Goal: Task Accomplishment & Management: Manage account settings

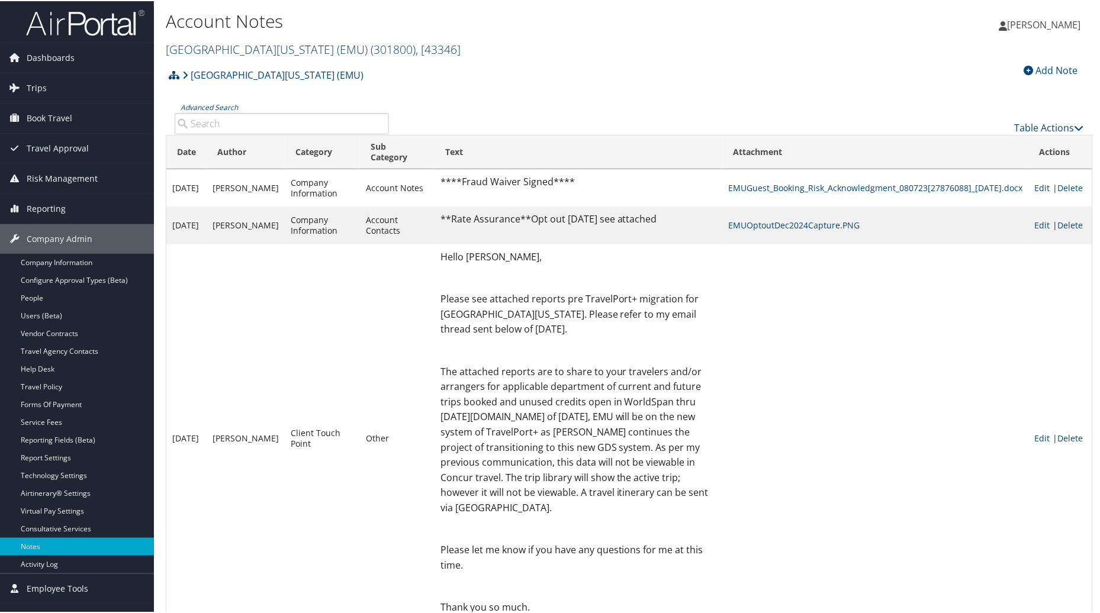
click at [371, 43] on span "( 301800 )" at bounding box center [393, 48] width 45 height 16
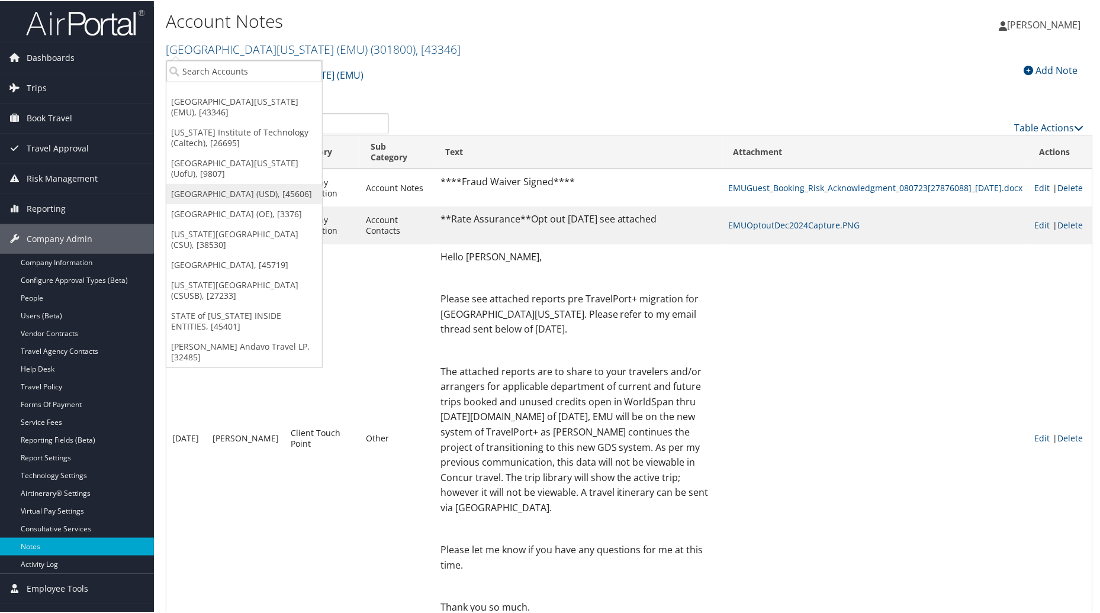
click at [207, 184] on link "[GEOGRAPHIC_DATA] (USD), [45606]" at bounding box center [244, 193] width 156 height 20
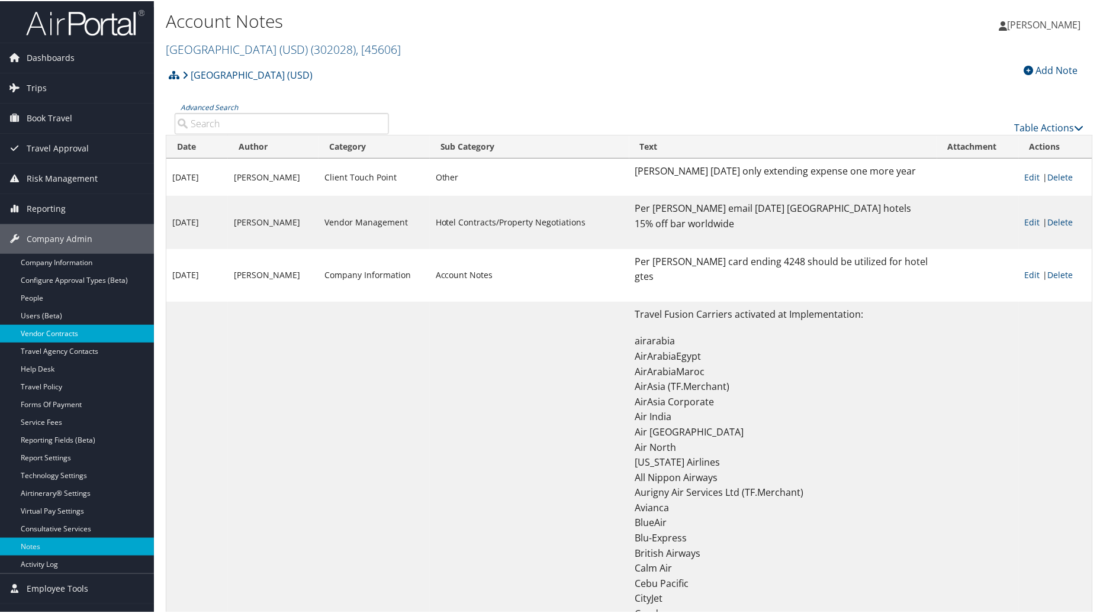
click at [34, 334] on link "Vendor Contracts" at bounding box center [77, 333] width 154 height 18
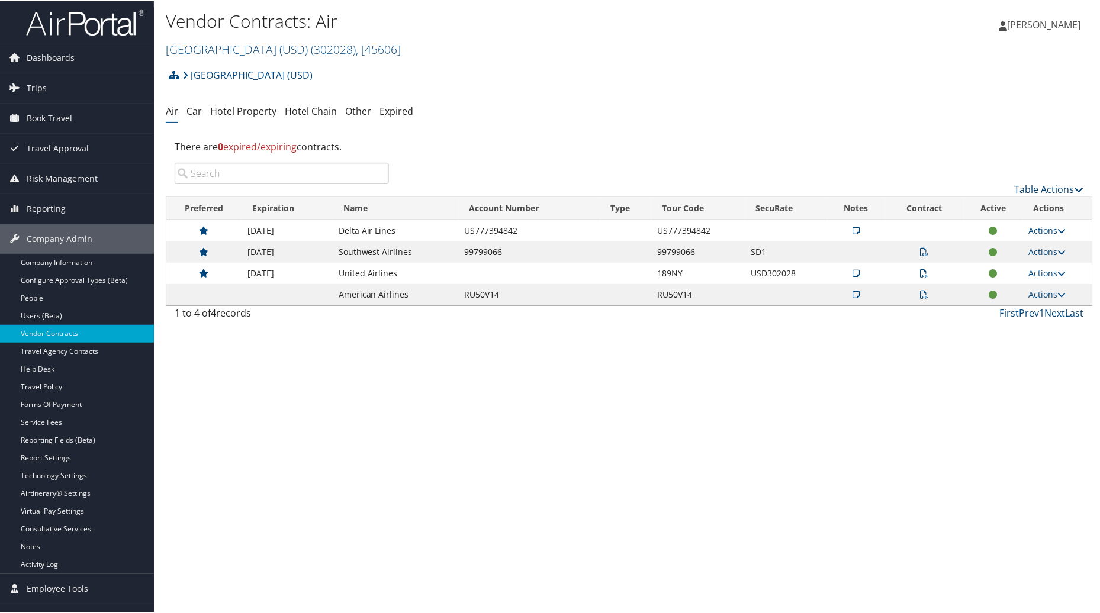
click at [1032, 184] on link "Table Actions" at bounding box center [1049, 188] width 69 height 13
click at [978, 205] on link "Create New Contract" at bounding box center [1010, 207] width 156 height 20
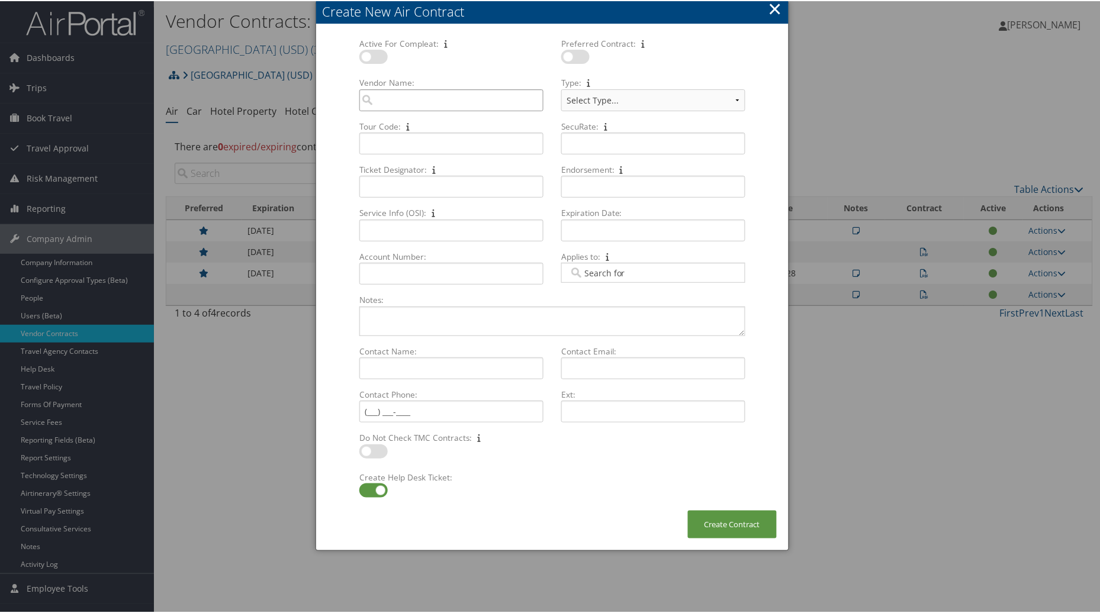
click at [429, 94] on input "Vendor Name: Multiple values The selected items contain different values for th…" at bounding box center [451, 99] width 184 height 22
click at [417, 129] on div "AirVendor" at bounding box center [450, 133] width 179 height 12
type input "Alaska Airlines"
click at [376, 487] on label at bounding box center [373, 489] width 28 height 14
click at [373, 488] on input "checkbox" at bounding box center [369, 492] width 8 height 8
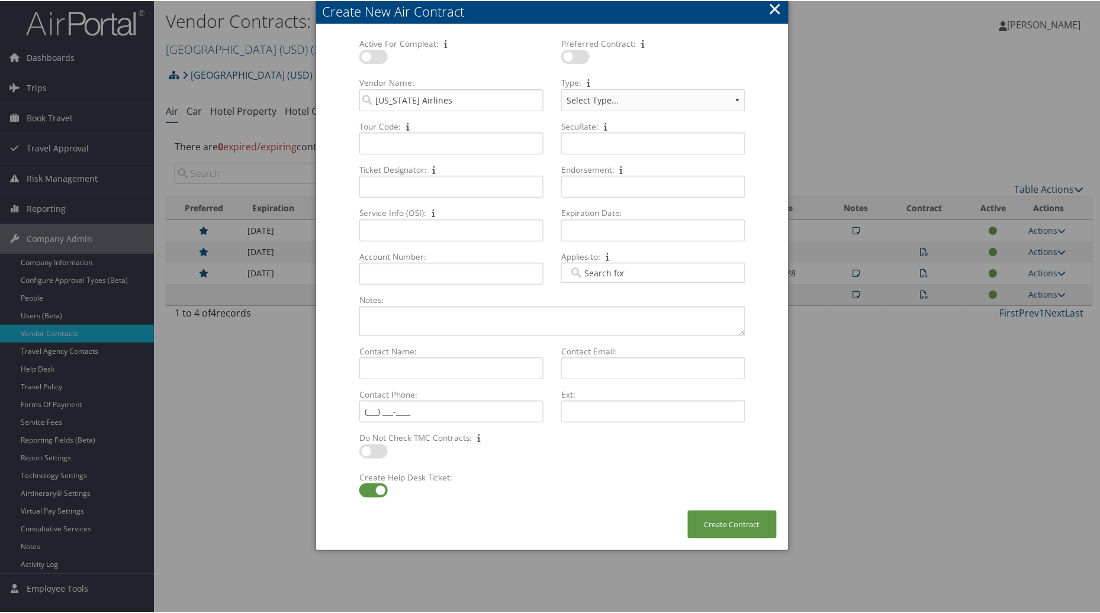
checkbox input "false"
click at [387, 321] on textarea "Notes: Multiple values The selected items contain different values for this inp…" at bounding box center [552, 320] width 386 height 30
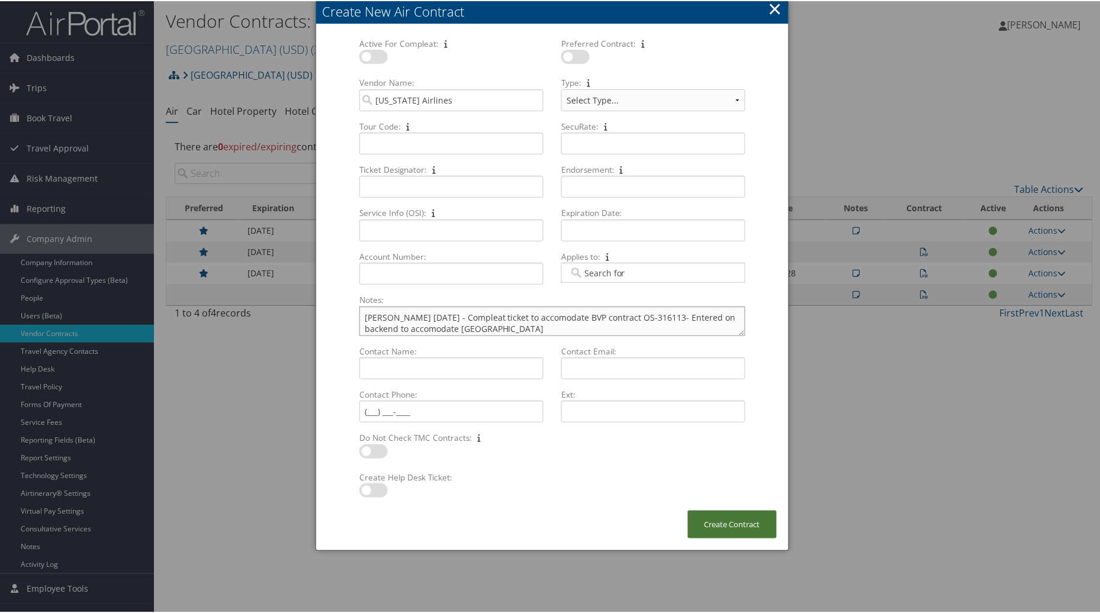
type textarea "Per Adelina 09.03.25 - Compleat ticket to accomodate BVP contract OS-316113- En…"
click at [714, 527] on button "Create Contract" at bounding box center [732, 524] width 89 height 28
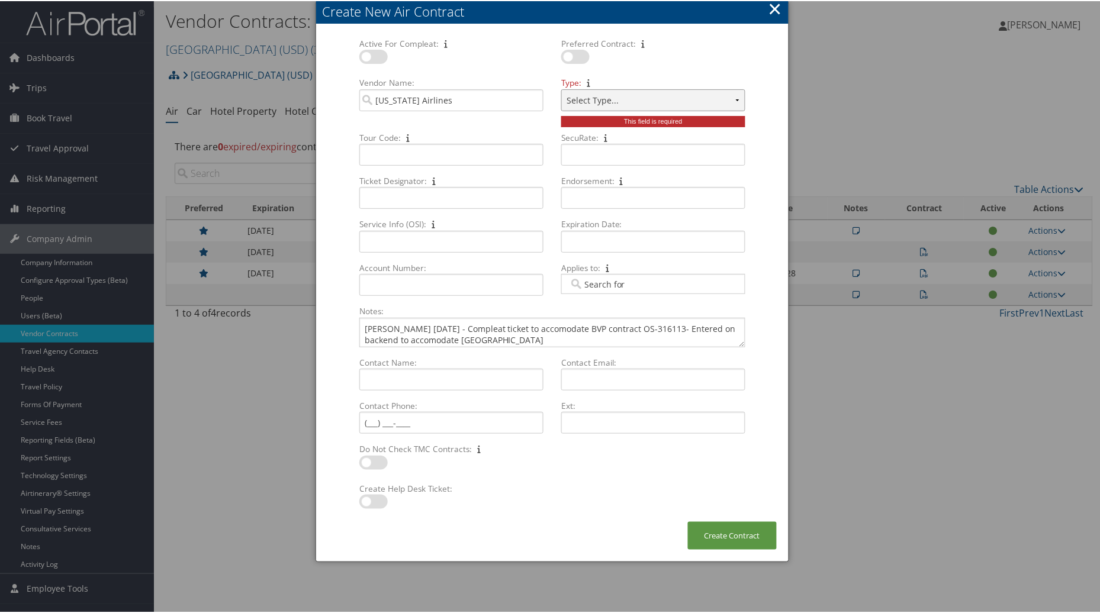
click at [736, 93] on select "Select Type... SBP CVA" at bounding box center [653, 99] width 184 height 22
select select "[object Object]"
click at [561, 88] on select "Select Type... SBP CVA" at bounding box center [653, 99] width 184 height 22
click at [729, 530] on button "Create Contract" at bounding box center [732, 535] width 89 height 28
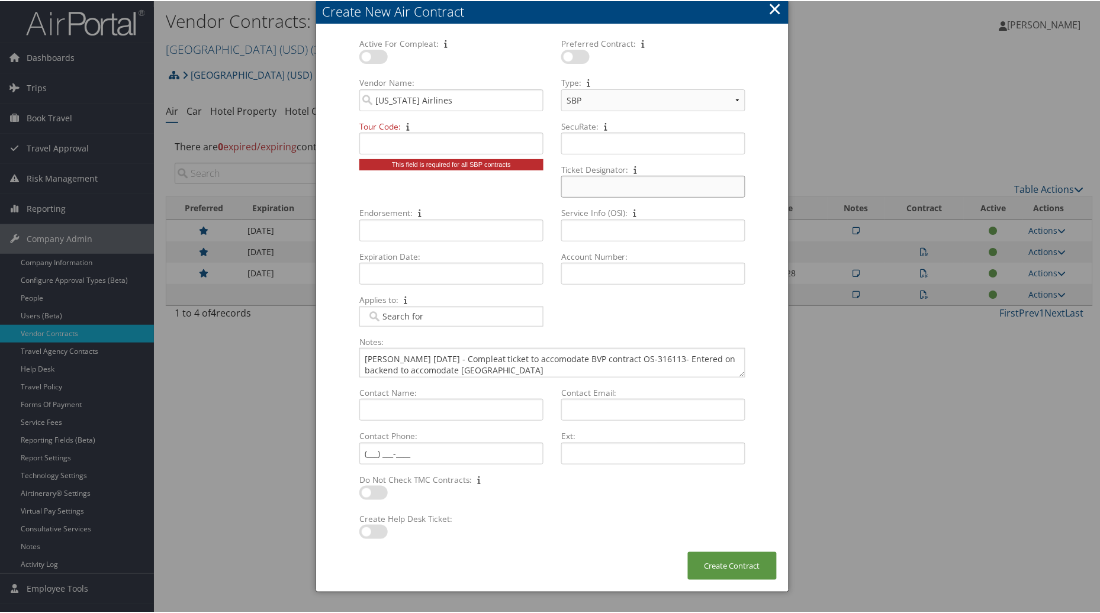
click at [591, 181] on input "Ticket Designator: Multiple values The selected items contain different values …" at bounding box center [653, 186] width 184 height 22
type input "CB87"
click at [379, 229] on input "Endorsement: Multiple values The selected items contain different values for th…" at bounding box center [451, 229] width 184 height 22
type input "Valid on AS only/Non-Endorsable/Non-Refundable"
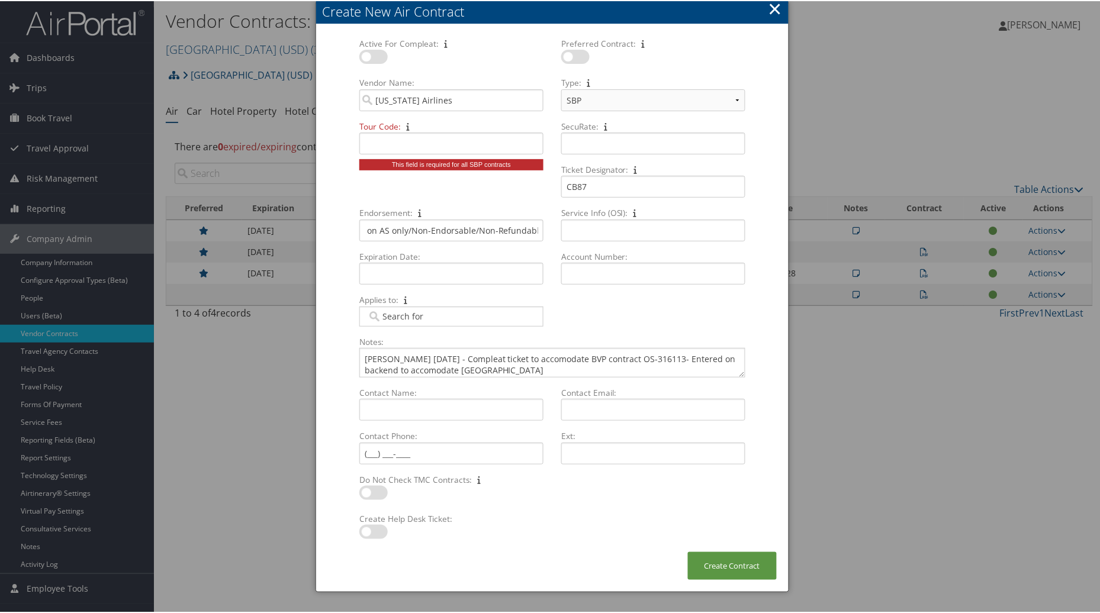
scroll to position [0, 0]
click at [368, 191] on div "Active For Compleat: Multiple values The selected items contain different value…" at bounding box center [552, 186] width 404 height 298
click at [522, 369] on textarea "Per Adelina 09.03.25 - Compleat ticket to accomodate BVP contract OS-316113- En…" at bounding box center [552, 362] width 386 height 30
type textarea "Per Adelina 09.03.25 - Compleat ticket to accomodate BVP contract OS-316113- En…"
click at [394, 143] on input "Tour Code: Multiple values The selected items contain different values for this…" at bounding box center [451, 142] width 184 height 22
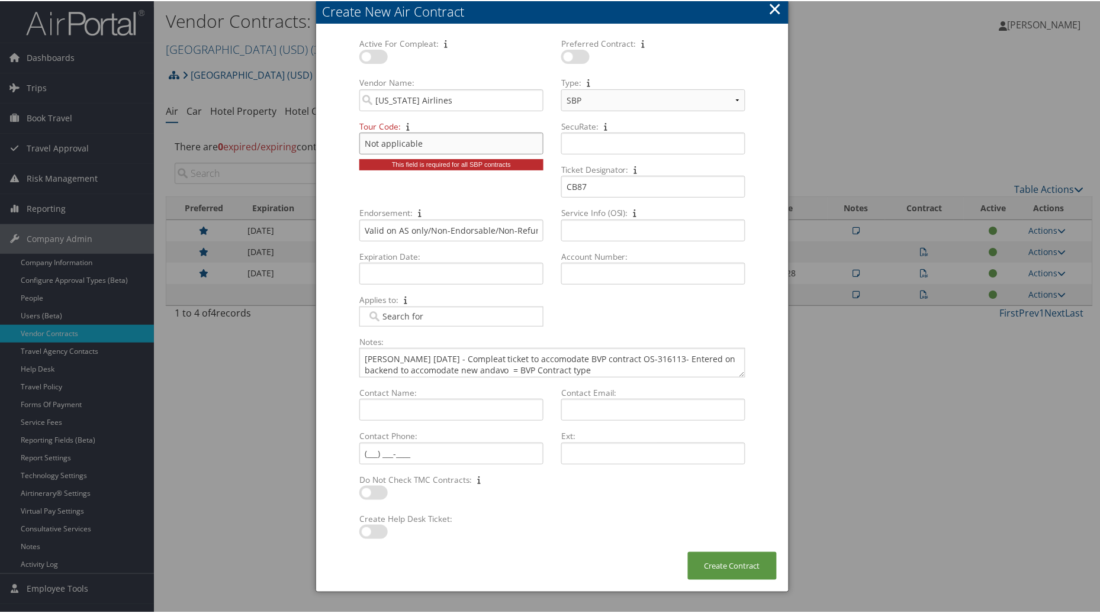
type input "Not applicable"
click at [403, 272] on input "Expiration Date: Multiple values The selected items contain different values fo…" at bounding box center [451, 273] width 184 height 22
type input "11/30/2026"
click at [392, 417] on td "30" at bounding box center [390, 421] width 16 height 16
click at [374, 413] on input "Contact Name: Multiple values The selected items contain different values for t…" at bounding box center [451, 409] width 184 height 22
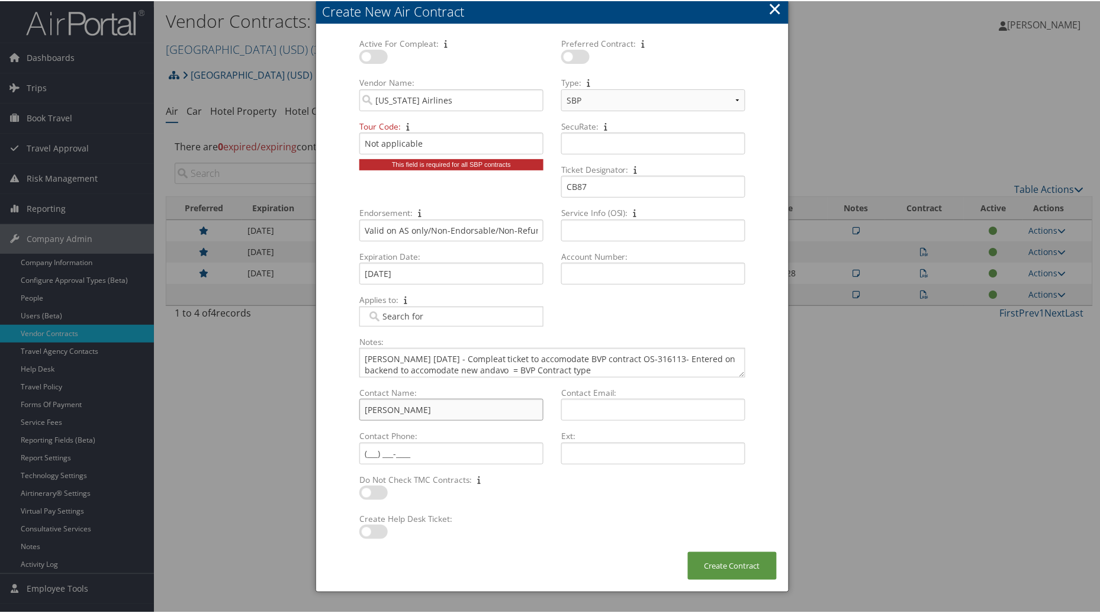
type input "Leanne Davidson"
click at [373, 450] on input "Contact Phone: Multiple values The selected items contain different values for …" at bounding box center [451, 453] width 184 height 22
type input "(616) 299-7151"
click at [595, 404] on input "Contact Email: Multiple values The selected items contain different values for …" at bounding box center [653, 409] width 184 height 22
type input "Leanne.Davidson@alaskaair.com"
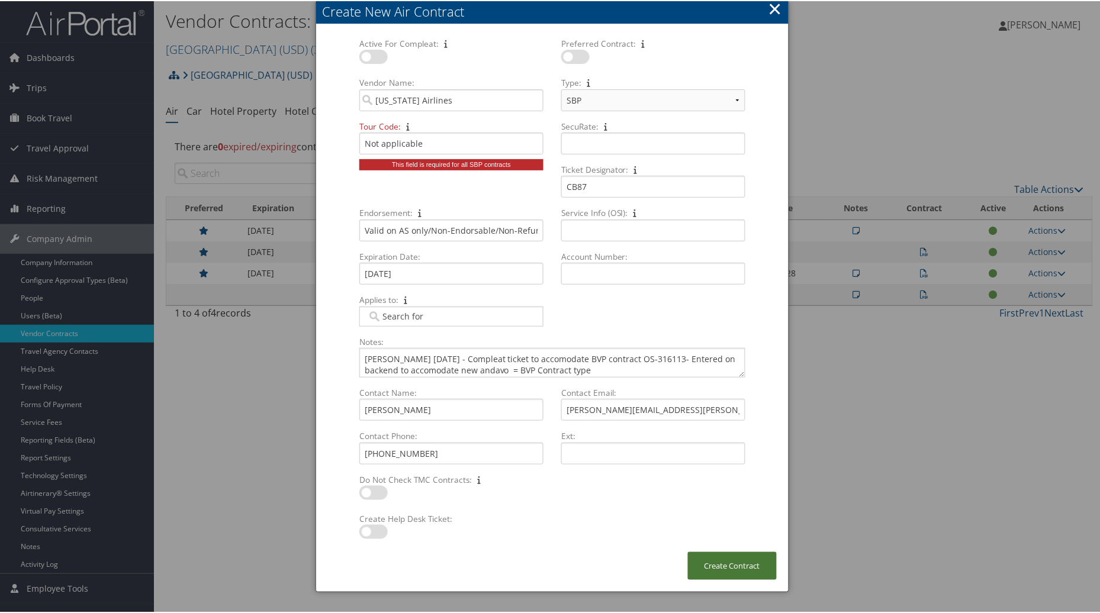
click at [707, 574] on button "Create Contract" at bounding box center [732, 565] width 89 height 28
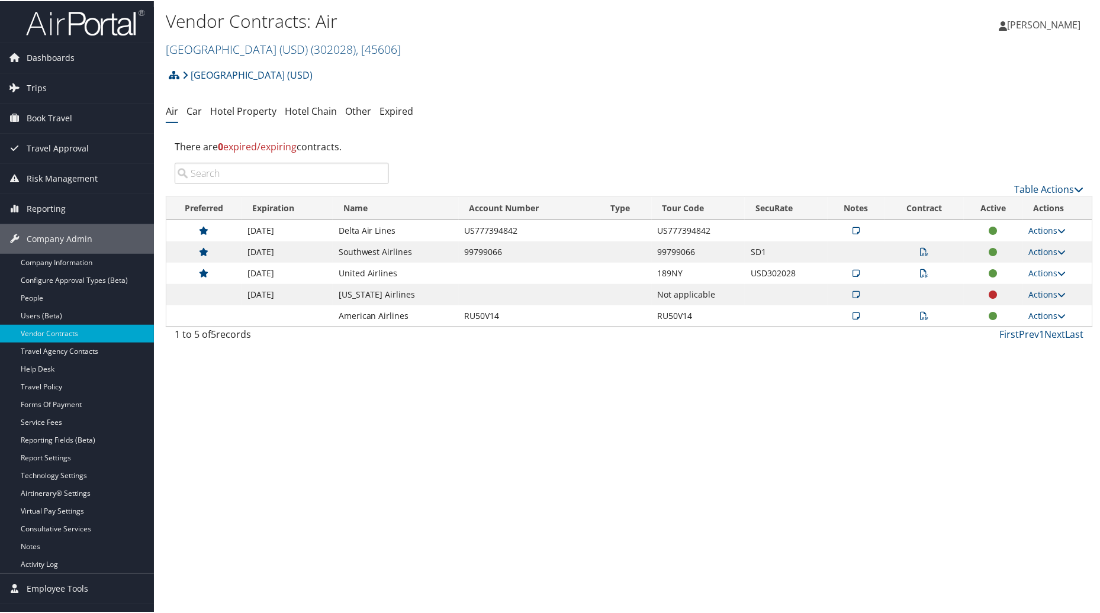
click at [855, 290] on icon at bounding box center [855, 293] width 7 height 8
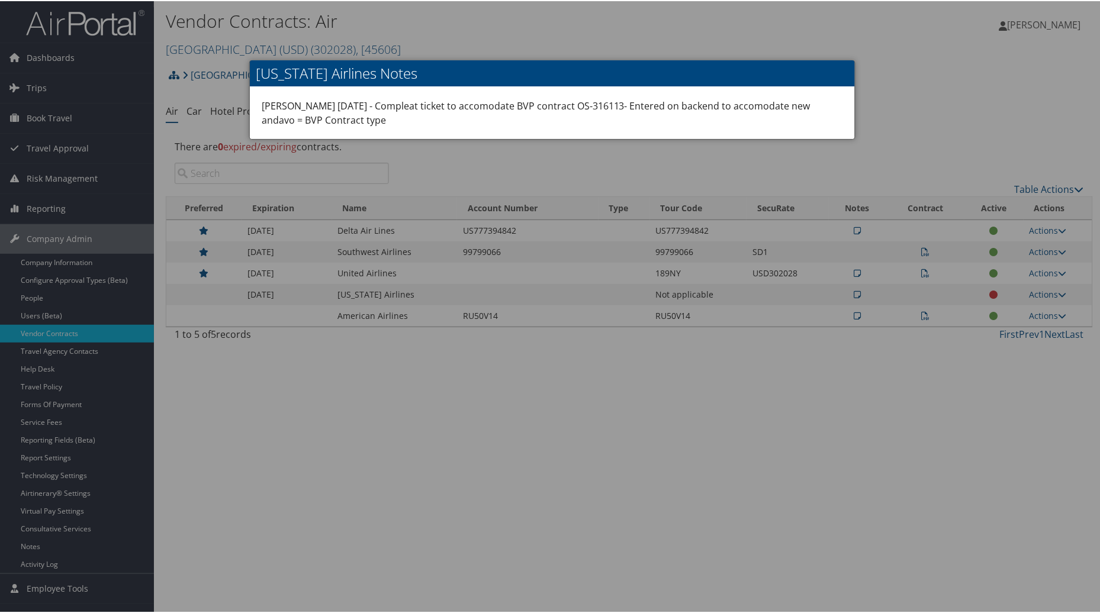
click at [1050, 297] on div at bounding box center [552, 306] width 1105 height 613
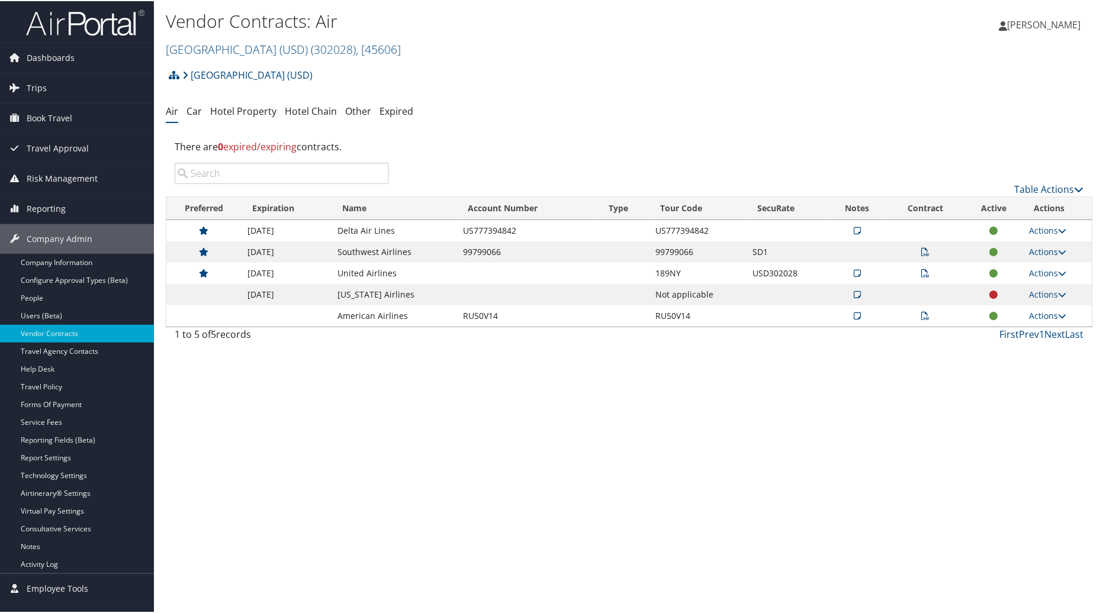
click at [856, 291] on icon at bounding box center [857, 293] width 7 height 8
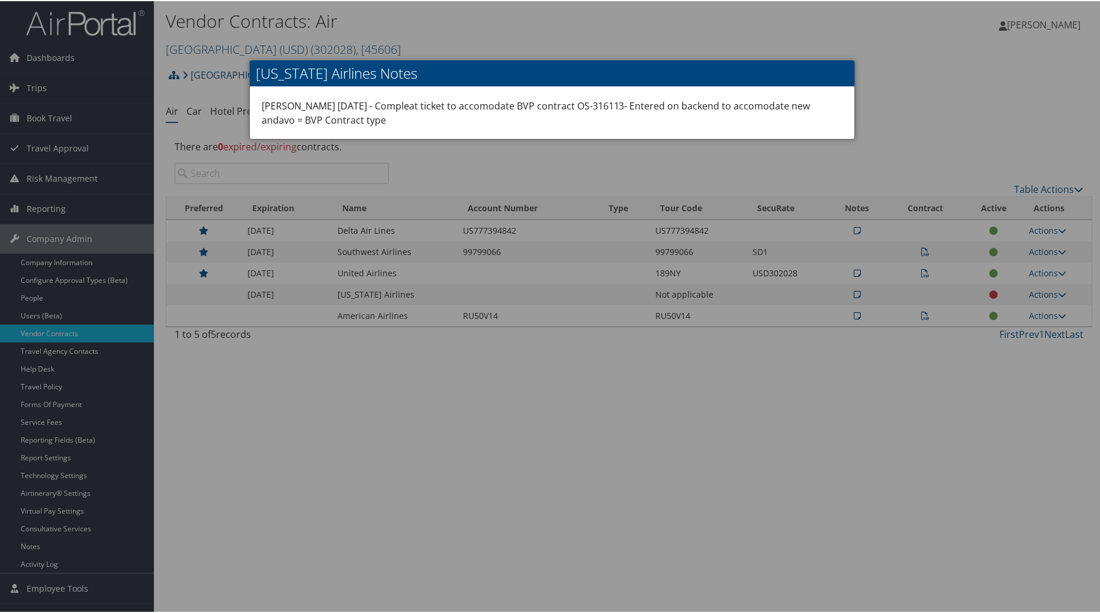
click at [1025, 292] on div at bounding box center [552, 306] width 1105 height 613
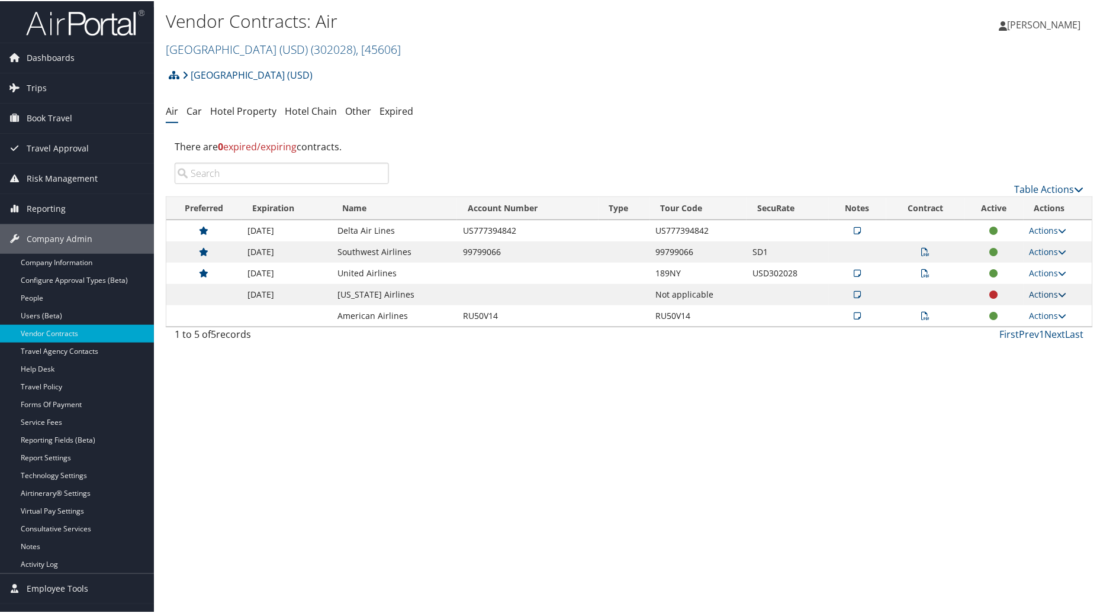
click at [1037, 294] on link "Actions" at bounding box center [1047, 293] width 37 height 11
click at [1011, 353] on link "Edit Contract" at bounding box center [1020, 351] width 79 height 20
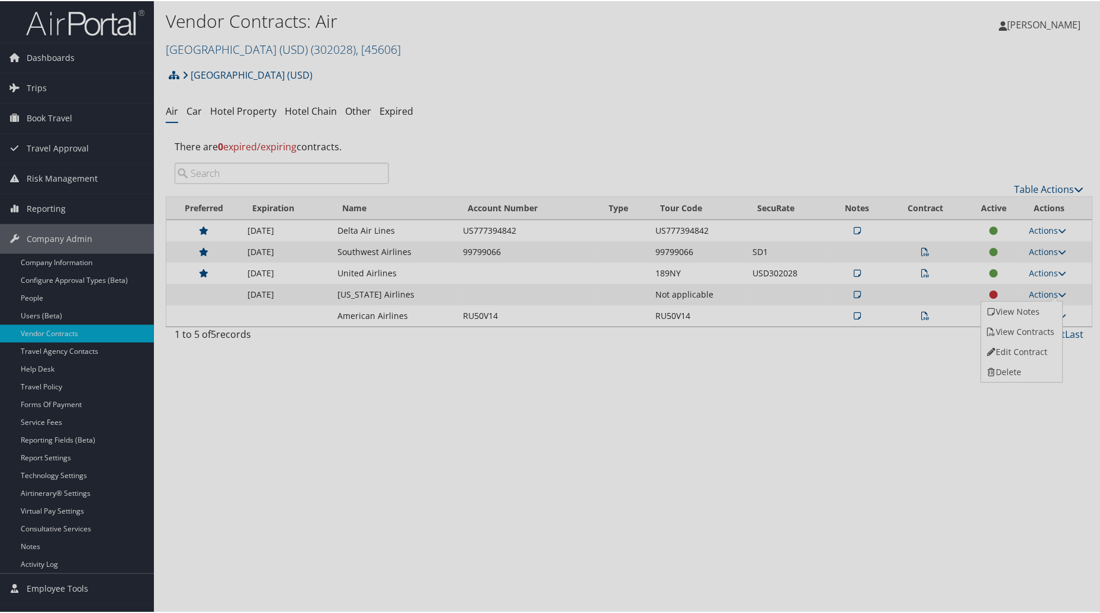
select select "[object Object]"
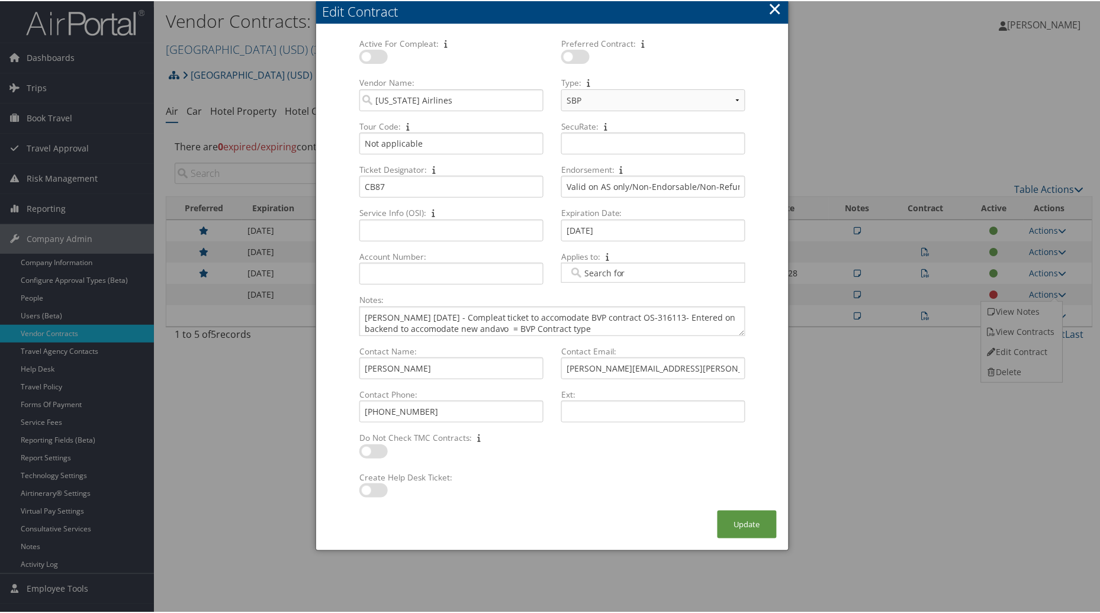
click at [775, 8] on button "×" at bounding box center [775, 8] width 14 height 24
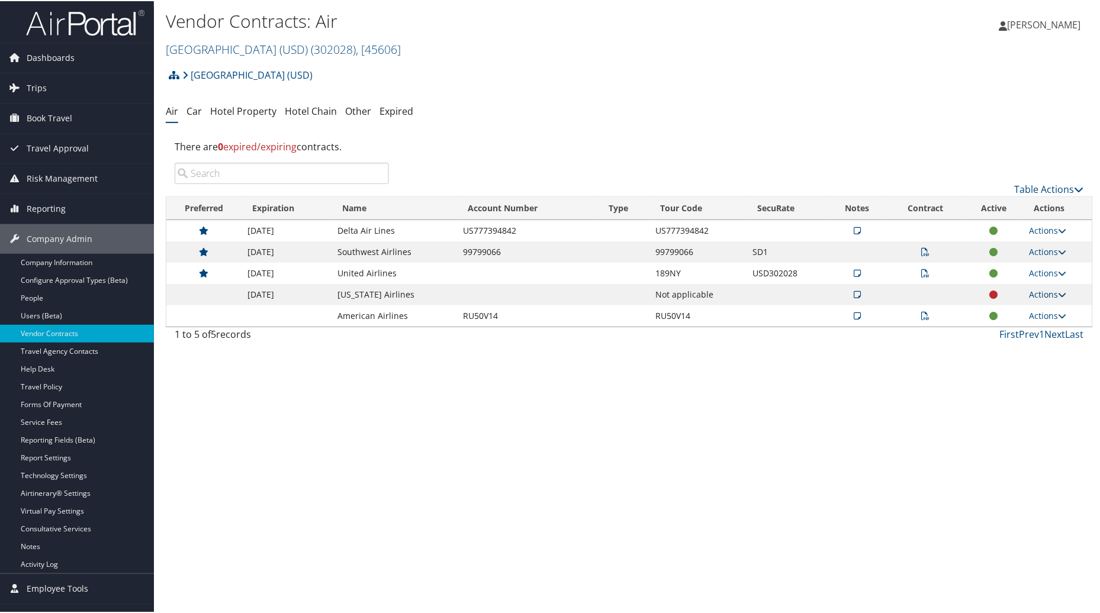
click at [1046, 296] on link "Actions" at bounding box center [1047, 293] width 37 height 11
click at [1013, 352] on link "Edit Contract" at bounding box center [1020, 351] width 79 height 20
select select "[object Object]"
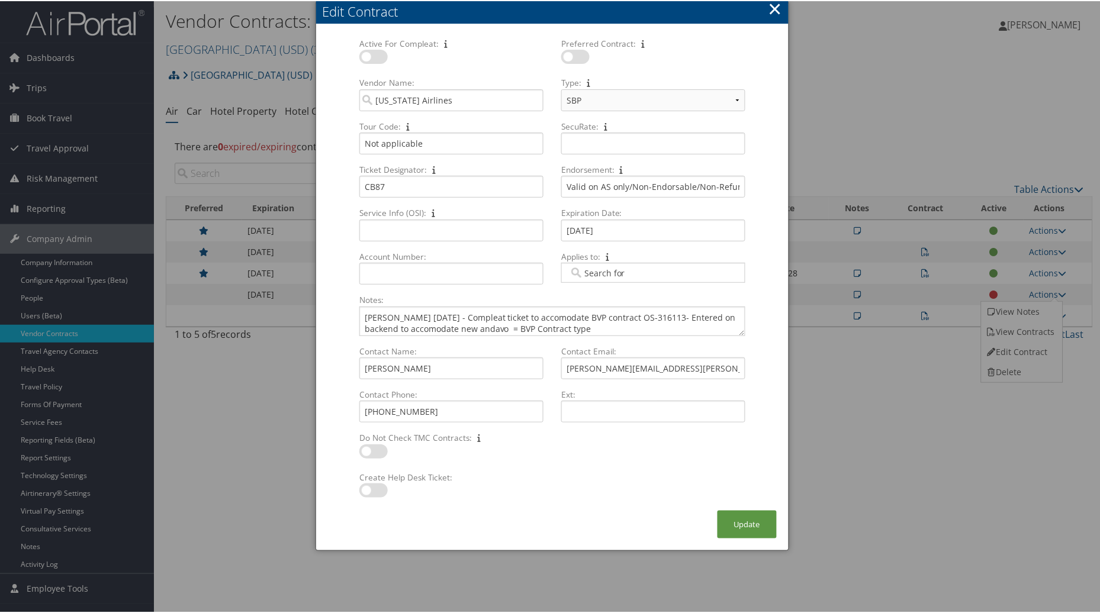
click at [778, 8] on button "×" at bounding box center [775, 8] width 14 height 24
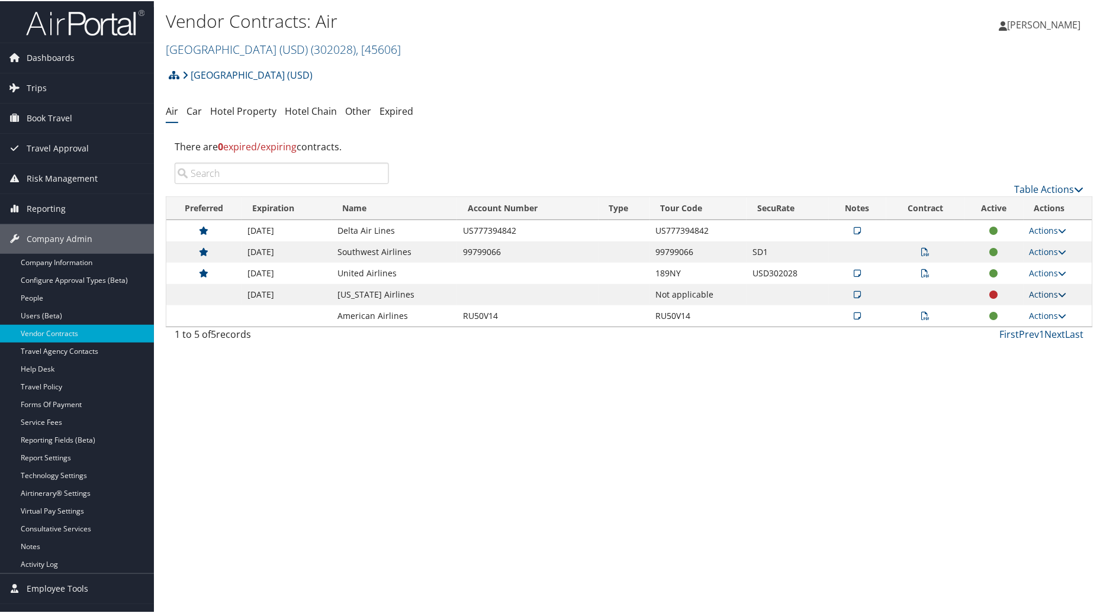
click at [1042, 293] on link "Actions" at bounding box center [1047, 293] width 37 height 11
click at [992, 334] on icon at bounding box center [991, 331] width 11 height 8
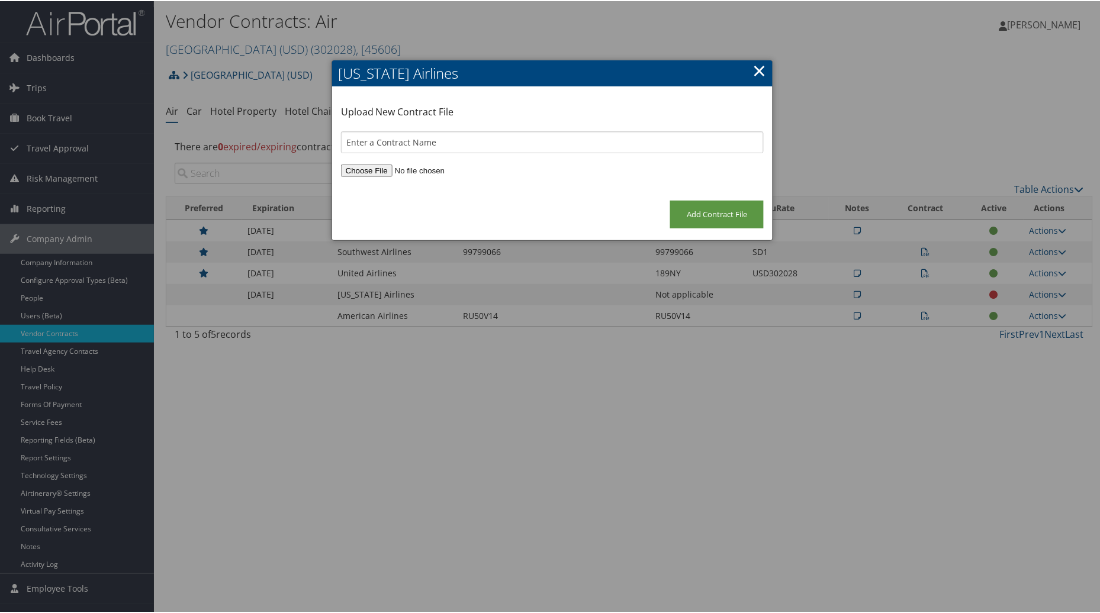
click at [368, 167] on input "file" at bounding box center [552, 169] width 423 height 12
type input "C:\fakepath\UniversitySanDiego_CB87_BVP_01Sep25_31Aug26_NSA+ExhibitB_21Aug25.pdf"
click at [710, 215] on input "Add Contract File" at bounding box center [717, 213] width 94 height 28
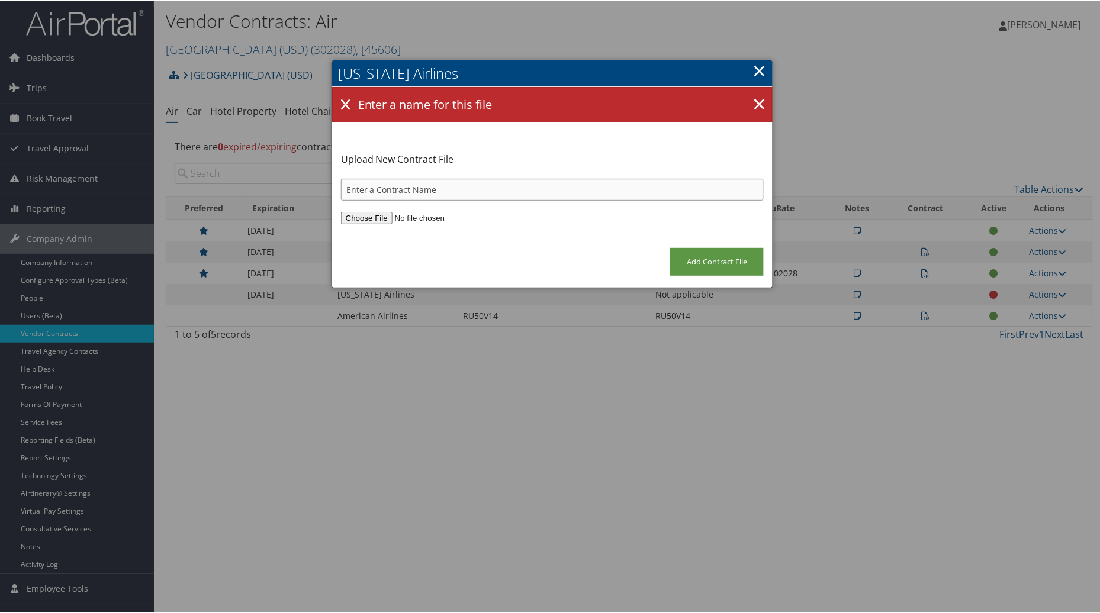
click at [465, 197] on input "text" at bounding box center [552, 189] width 423 height 22
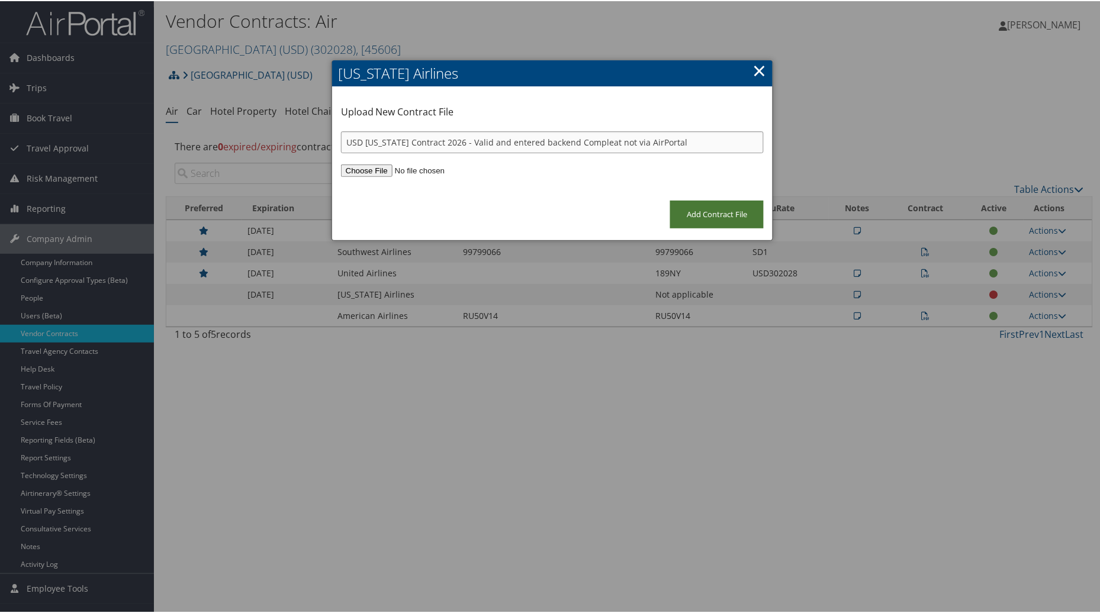
type input "USD Alaska Contract 2026 - Valid and entered backend Compleat not via AirPortal"
click at [709, 205] on input "Add Contract File" at bounding box center [717, 213] width 94 height 28
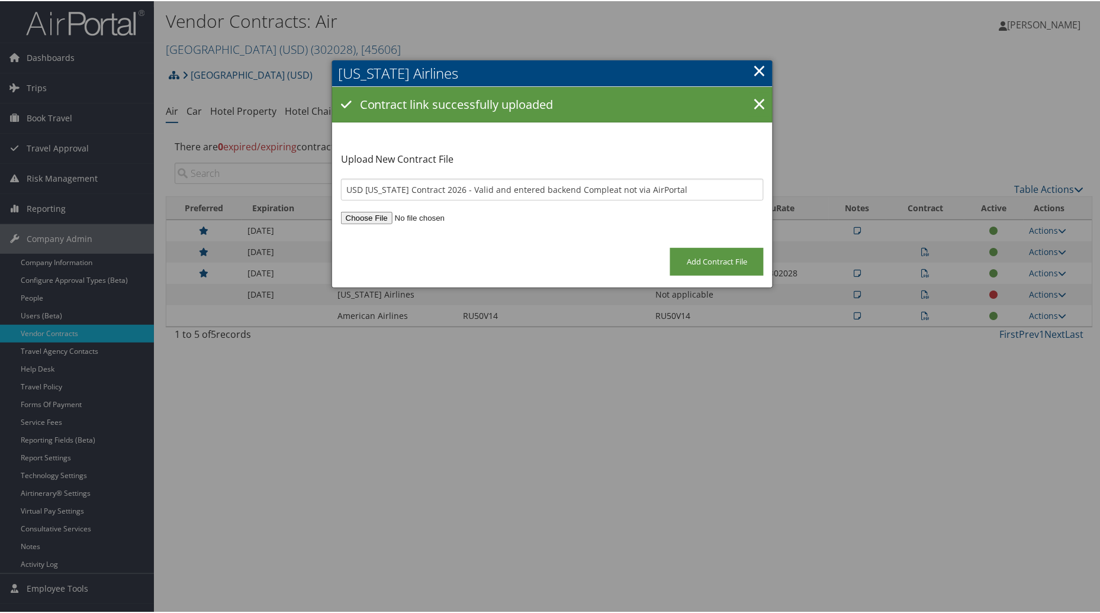
click at [758, 63] on link "×" at bounding box center [759, 69] width 14 height 24
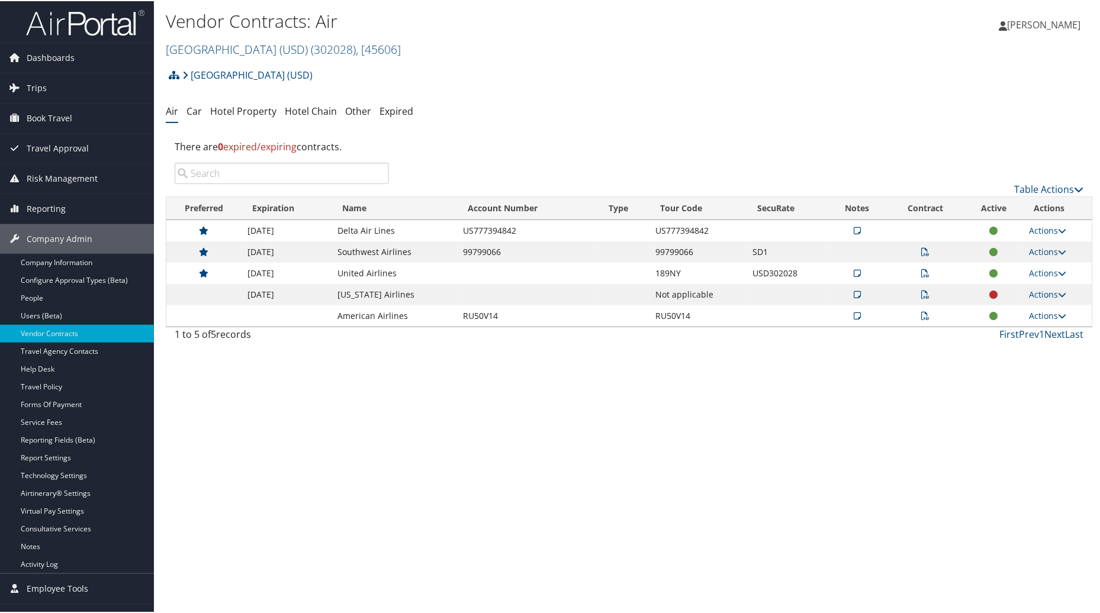
click at [849, 292] on td at bounding box center [857, 293] width 57 height 21
click at [854, 292] on icon at bounding box center [857, 293] width 7 height 8
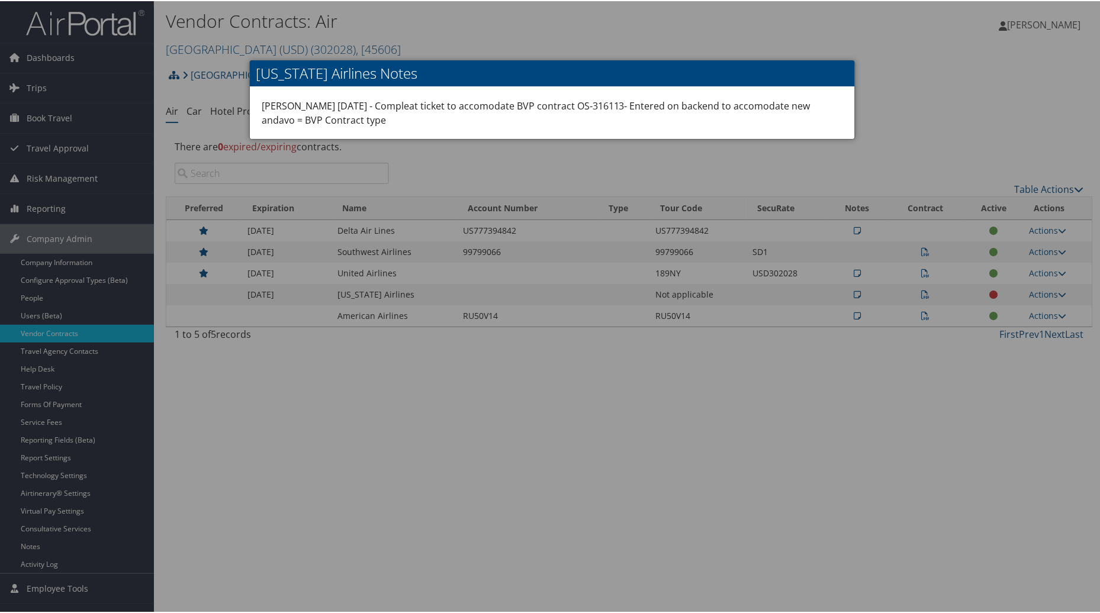
click at [928, 108] on div at bounding box center [552, 306] width 1105 height 613
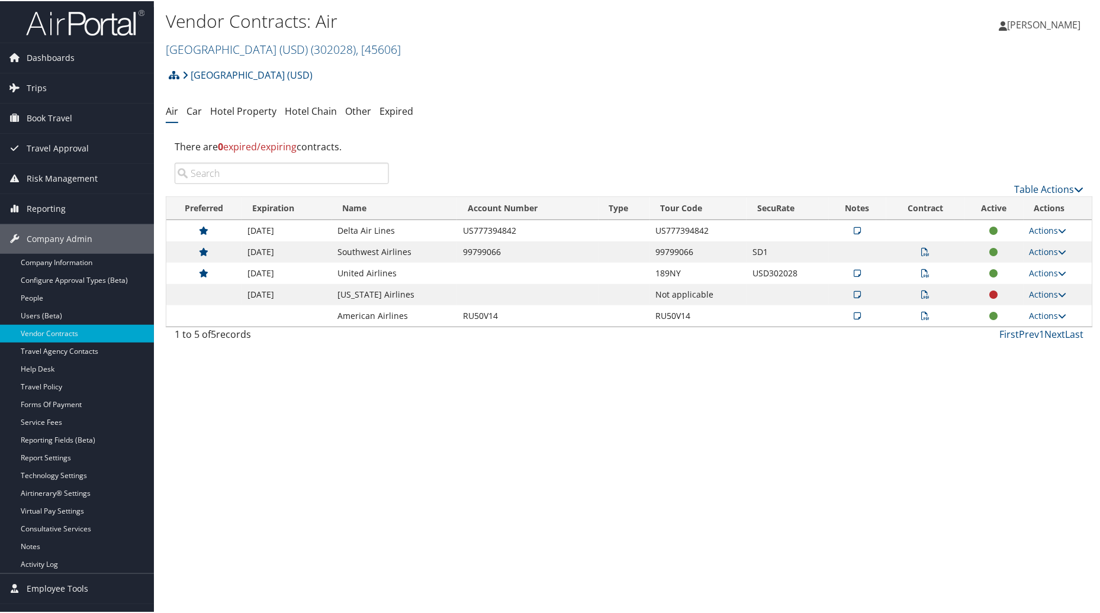
click at [855, 508] on div "Vendor Contracts: Air University of San Diego (USD) ( 302028 ) , [ 45606 ] Univ…" at bounding box center [629, 306] width 951 height 613
click at [368, 44] on span ", [ 45606 ]" at bounding box center [378, 48] width 45 height 16
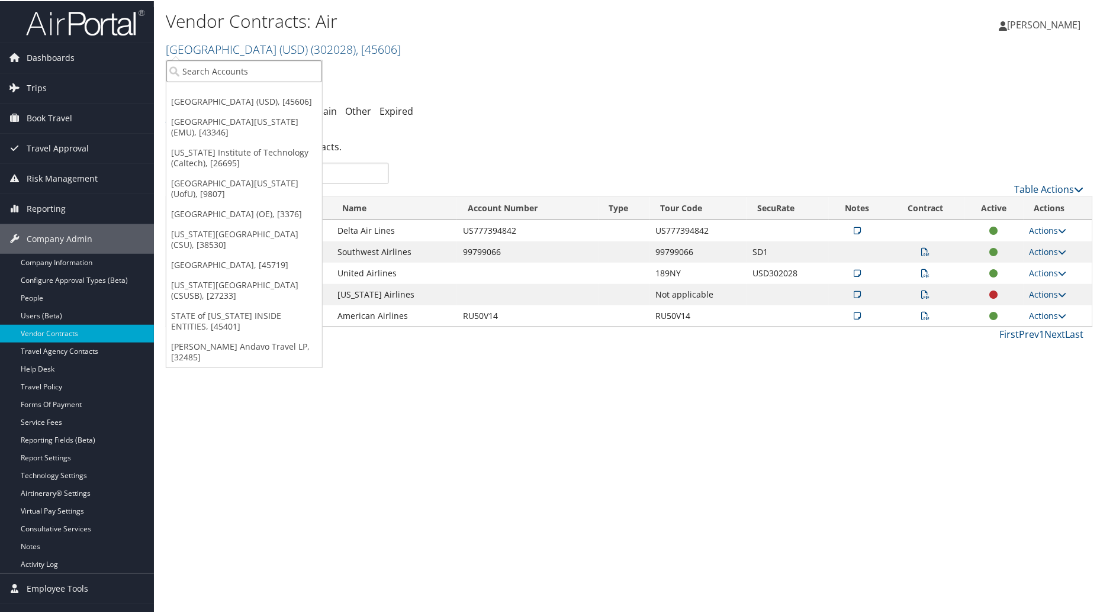
click at [217, 66] on input "search" at bounding box center [244, 70] width 156 height 22
type input "[GEOGRAPHIC_DATA][US_STATE]"
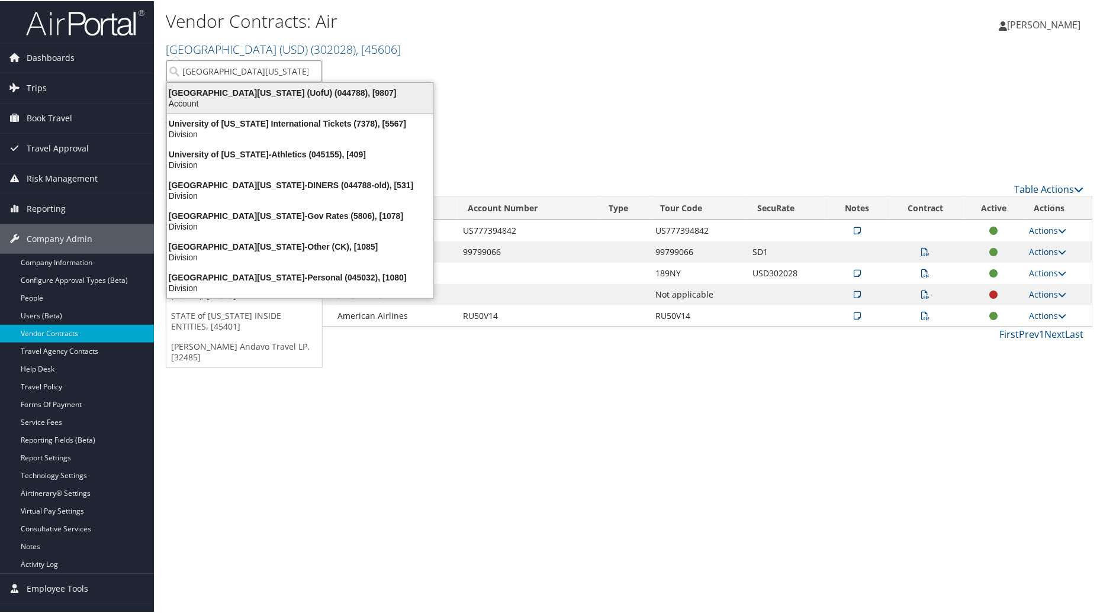
click at [223, 95] on div "University Of Utah (UofU) (044788), [9807]" at bounding box center [300, 91] width 281 height 11
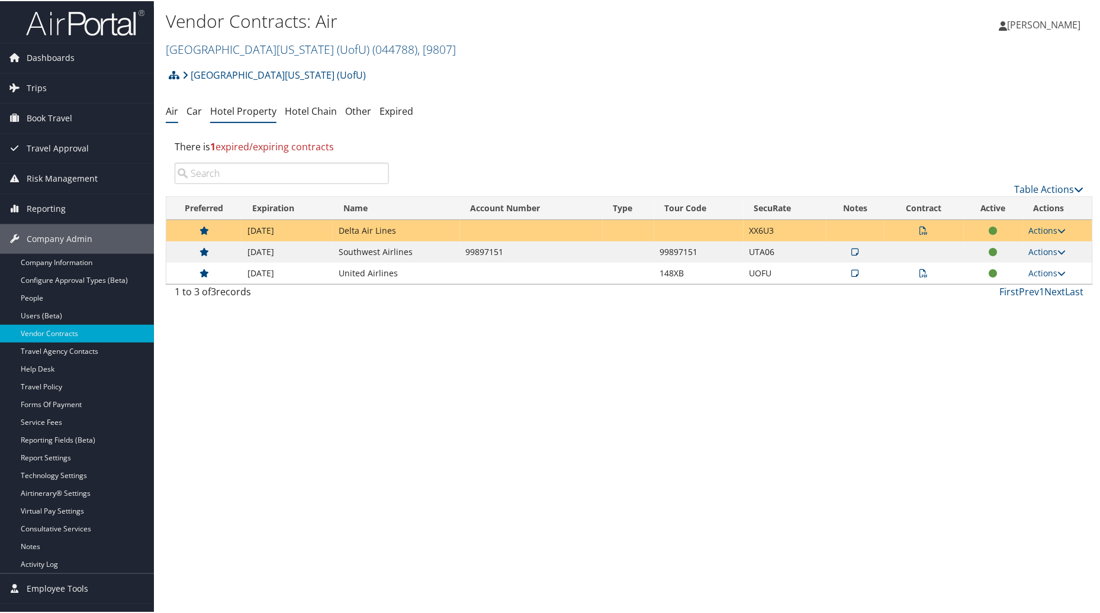
click at [238, 110] on link "Hotel Property" at bounding box center [243, 110] width 66 height 13
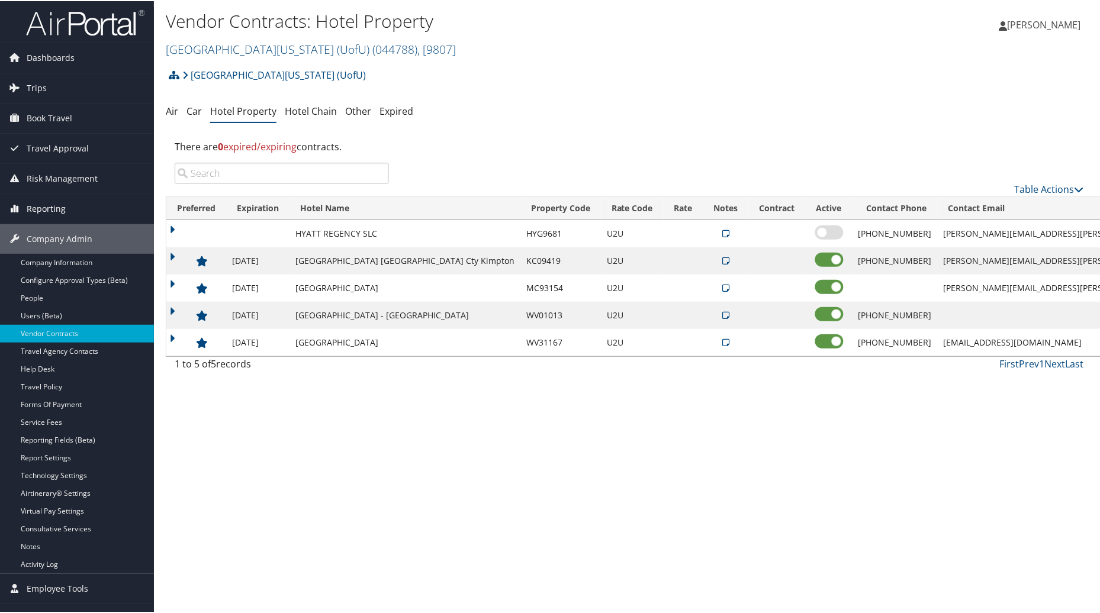
click at [39, 210] on span "Reporting" at bounding box center [46, 208] width 39 height 30
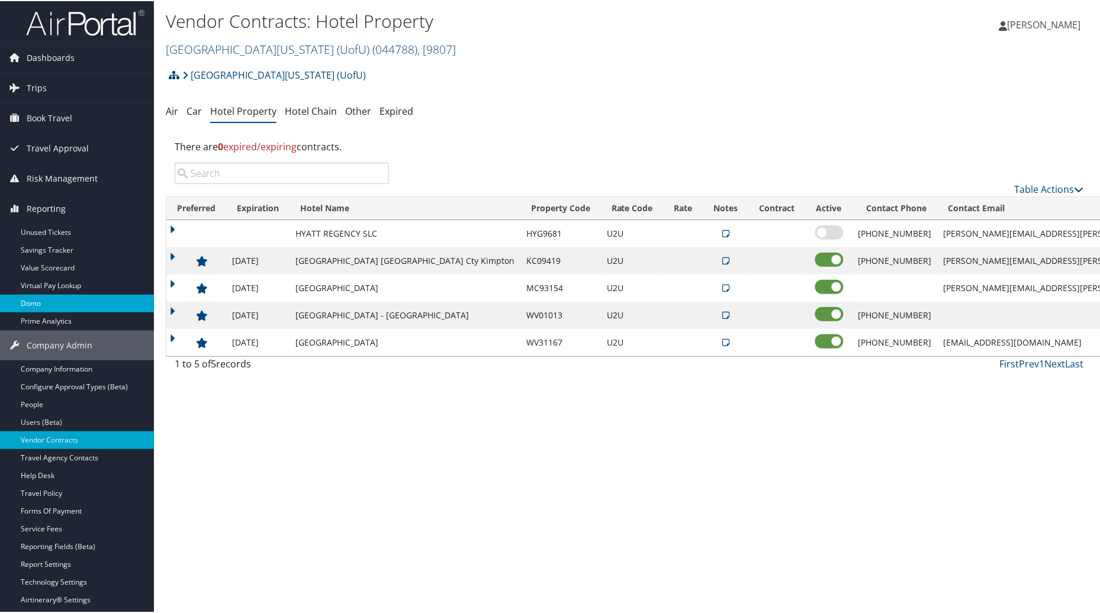
click at [36, 302] on link "Domo" at bounding box center [77, 303] width 154 height 18
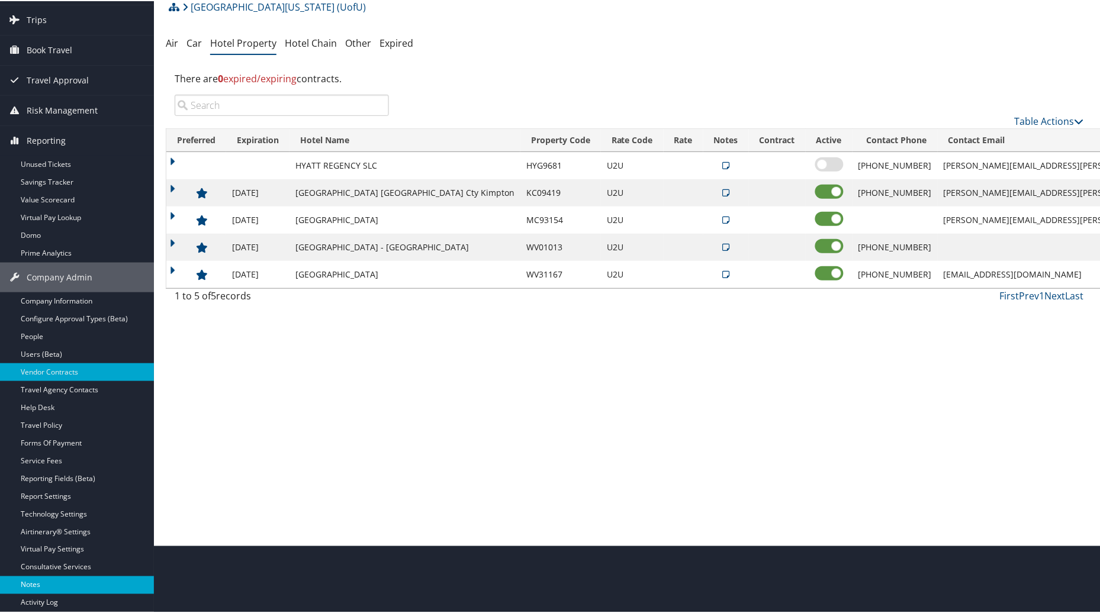
scroll to position [127, 0]
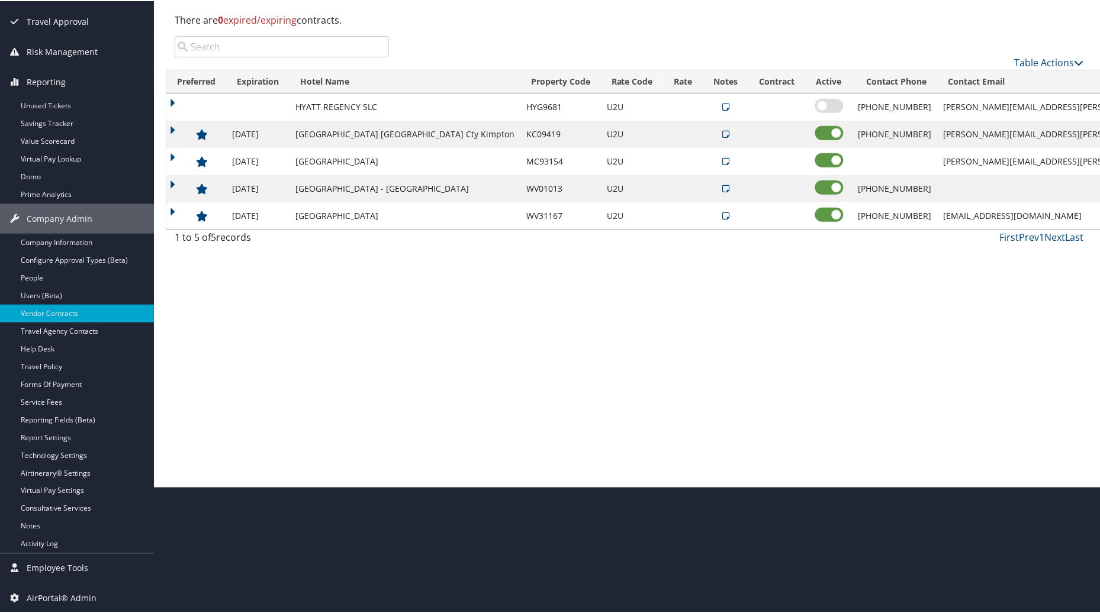
drag, startPoint x: 1097, startPoint y: 160, endPoint x: 1099, endPoint y: 122, distance: 37.9
click at [1099, 122] on div "Vendor Contracts: Hotel Property University Of Utah (UofU) ( 044788 ) , [ 9807 …" at bounding box center [629, 179] width 951 height 613
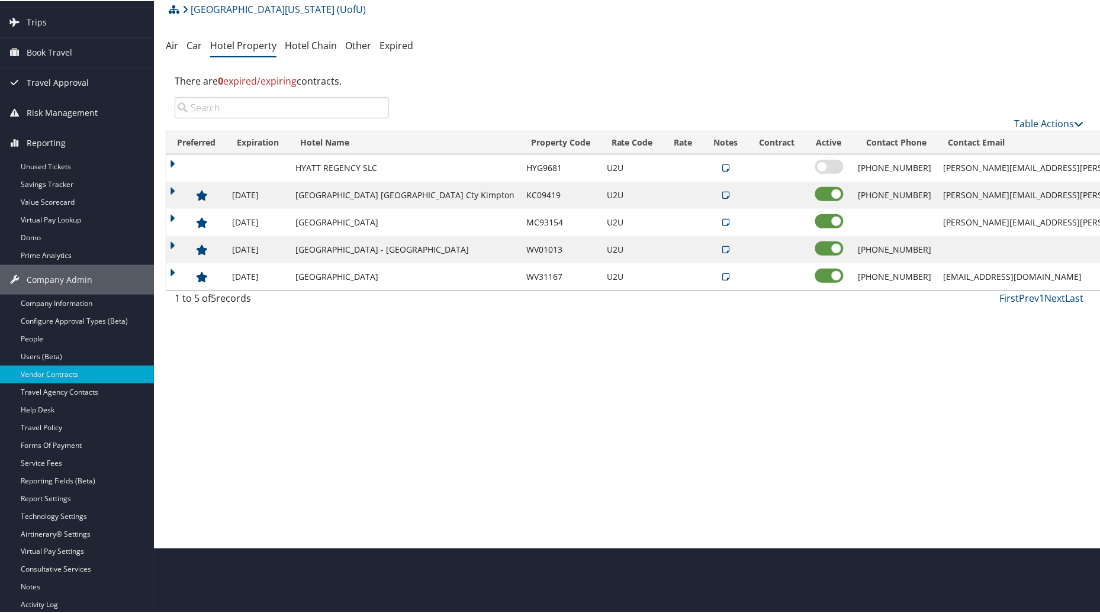
scroll to position [36, 0]
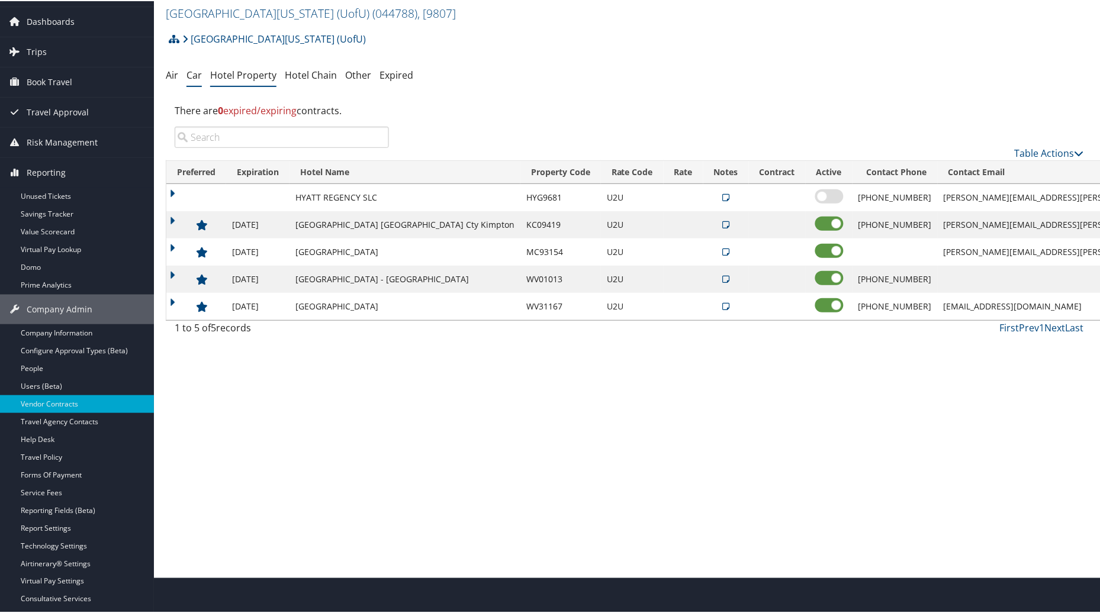
drag, startPoint x: 172, startPoint y: 77, endPoint x: 194, endPoint y: 82, distance: 23.0
click at [173, 79] on link "Air" at bounding box center [172, 73] width 12 height 13
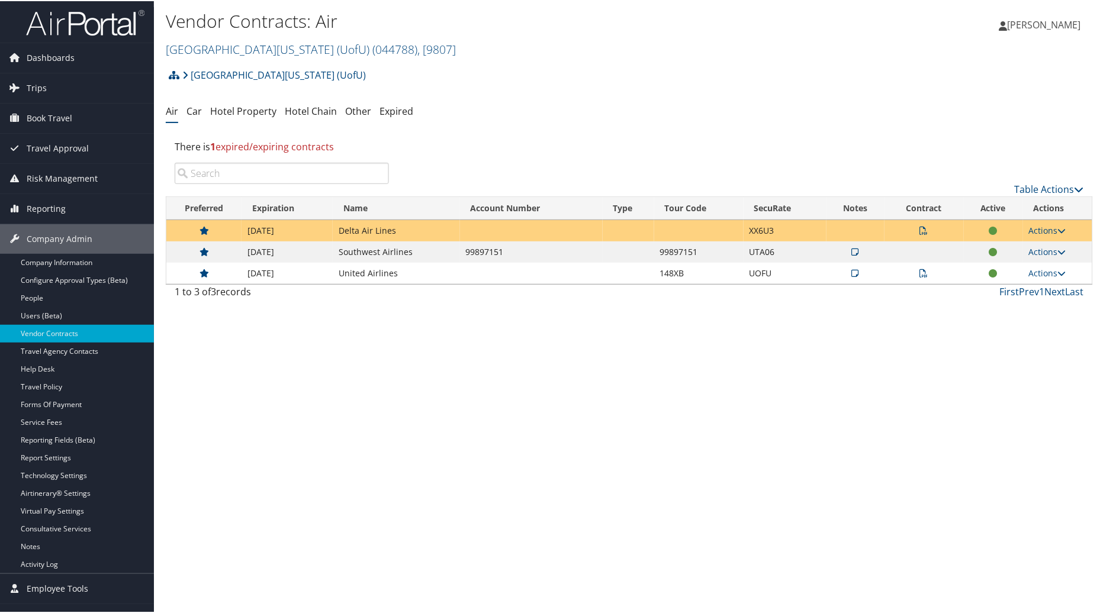
click at [920, 228] on icon at bounding box center [924, 230] width 8 height 8
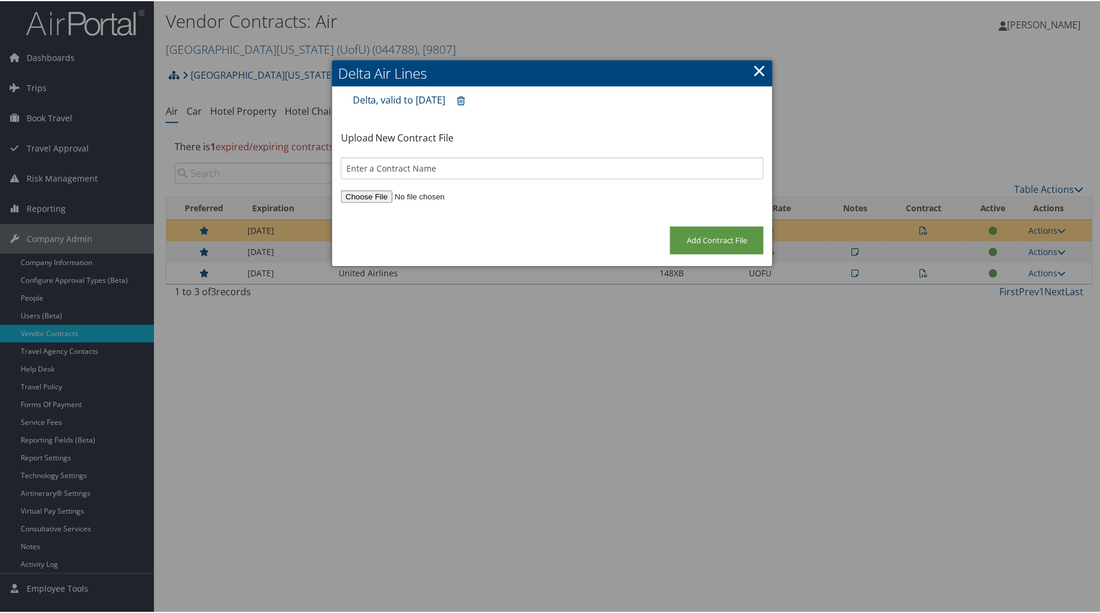
click at [385, 96] on link "Delta, valid to 9/30/2020" at bounding box center [399, 98] width 93 height 13
click at [755, 65] on link "×" at bounding box center [759, 69] width 14 height 24
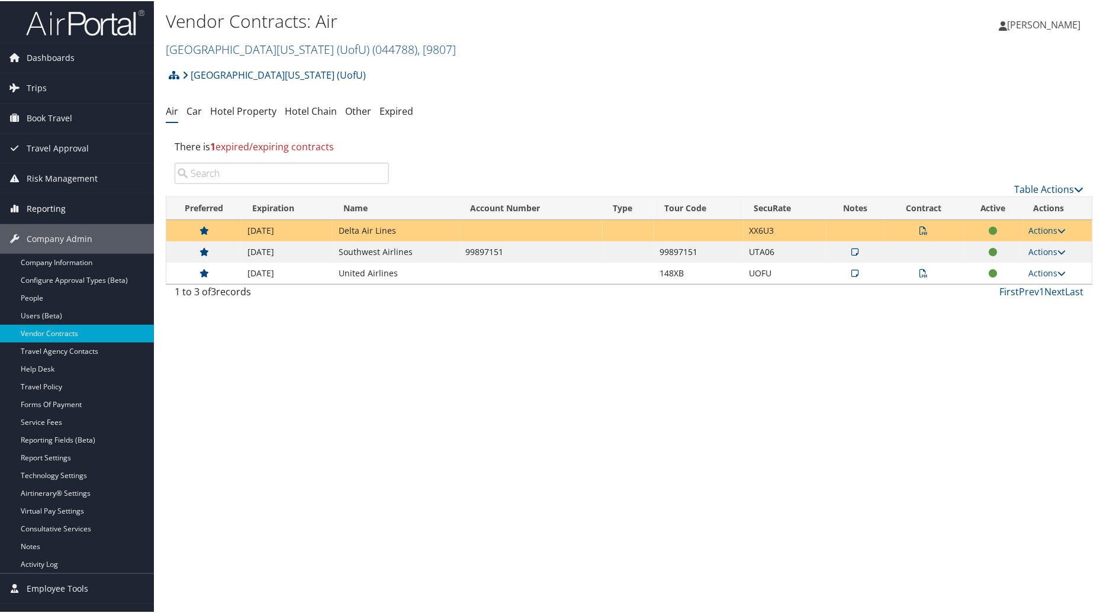
click at [60, 205] on span "Reporting" at bounding box center [46, 208] width 39 height 30
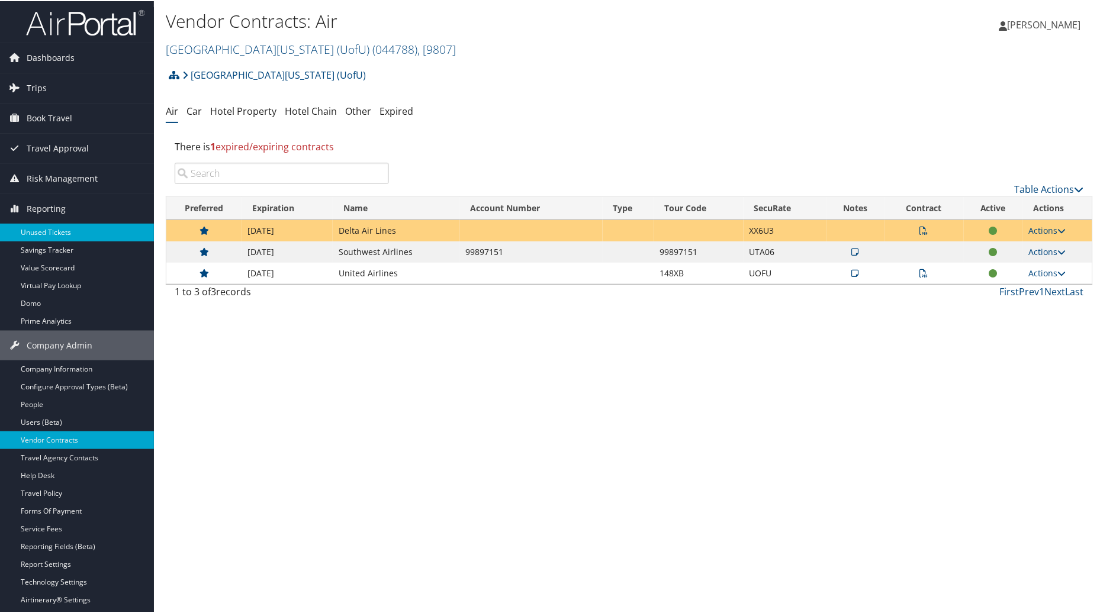
click at [60, 232] on link "Unused Tickets" at bounding box center [77, 232] width 154 height 18
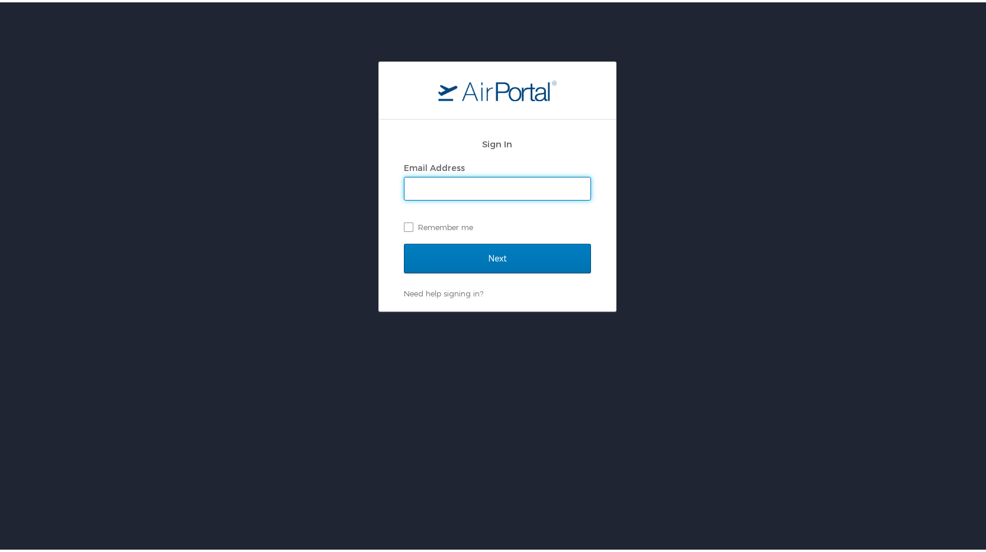
type input "[PERSON_NAME][EMAIL_ADDRESS][PERSON_NAME][DOMAIN_NAME]"
drag, startPoint x: 404, startPoint y: 226, endPoint x: 474, endPoint y: 254, distance: 74.9
click at [427, 232] on label "Remember me" at bounding box center [497, 225] width 187 height 18
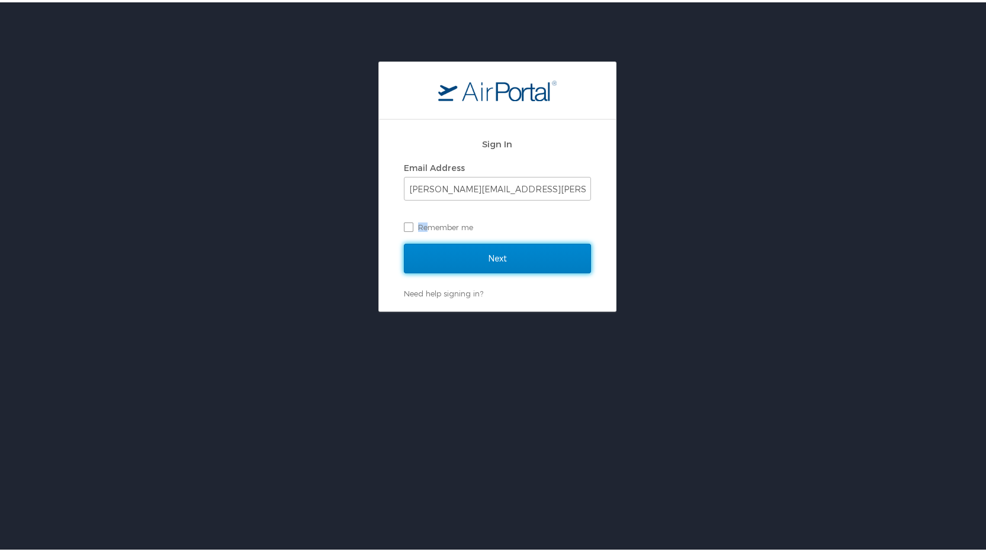
click at [510, 258] on input "Next" at bounding box center [497, 257] width 187 height 30
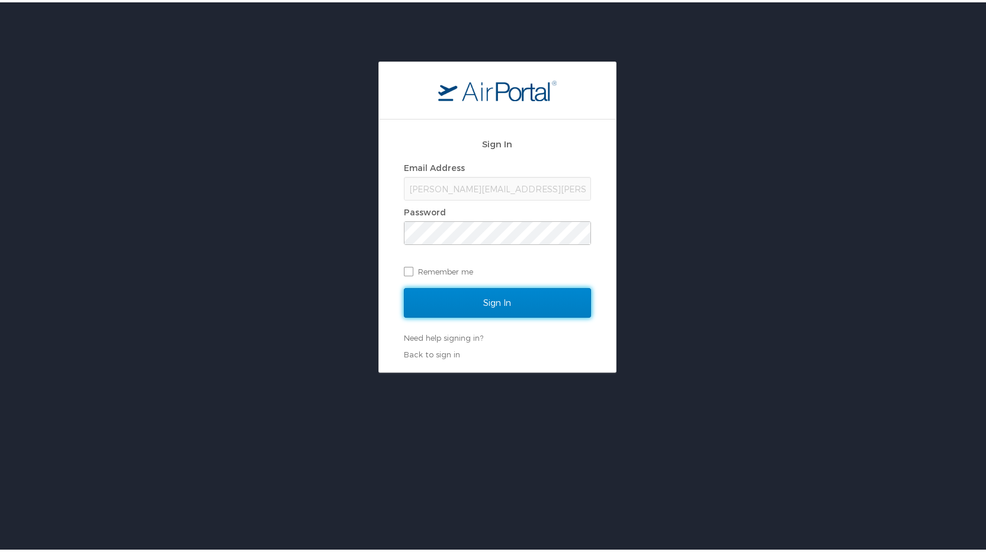
click at [472, 298] on input "Sign In" at bounding box center [497, 301] width 187 height 30
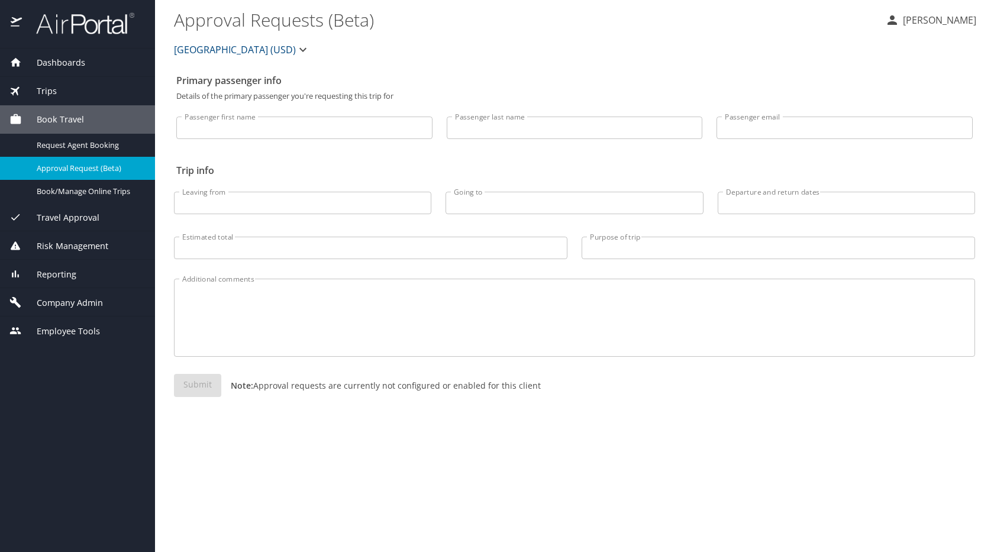
click at [296, 47] on span "[GEOGRAPHIC_DATA] (USD)" at bounding box center [235, 49] width 122 height 17
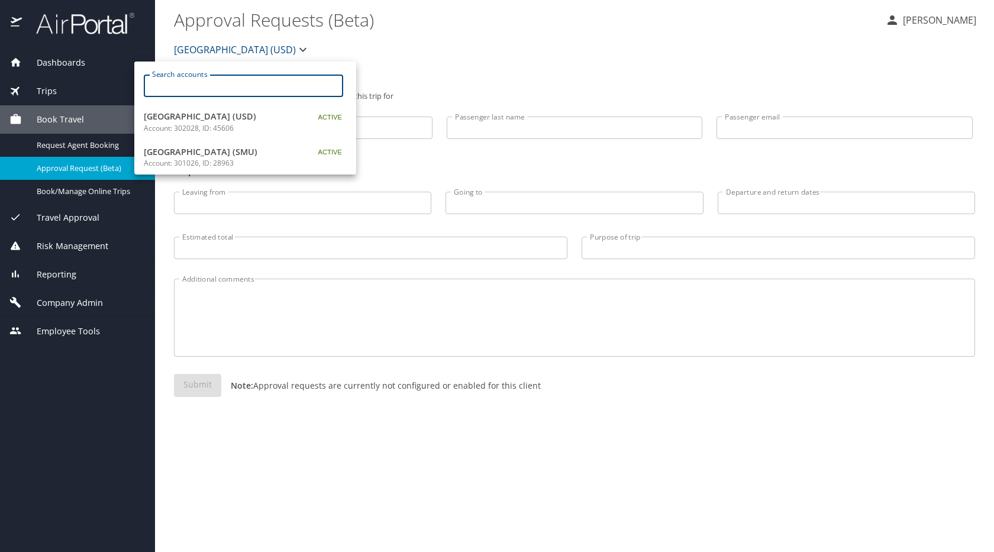
click at [224, 92] on input "Search accounts" at bounding box center [248, 86] width 192 height 22
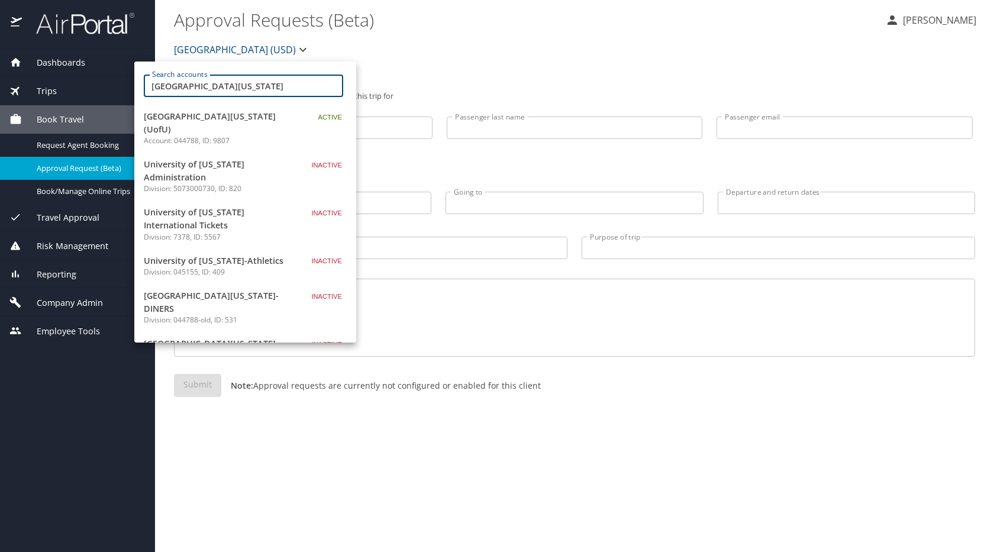
type input "[GEOGRAPHIC_DATA][US_STATE]"
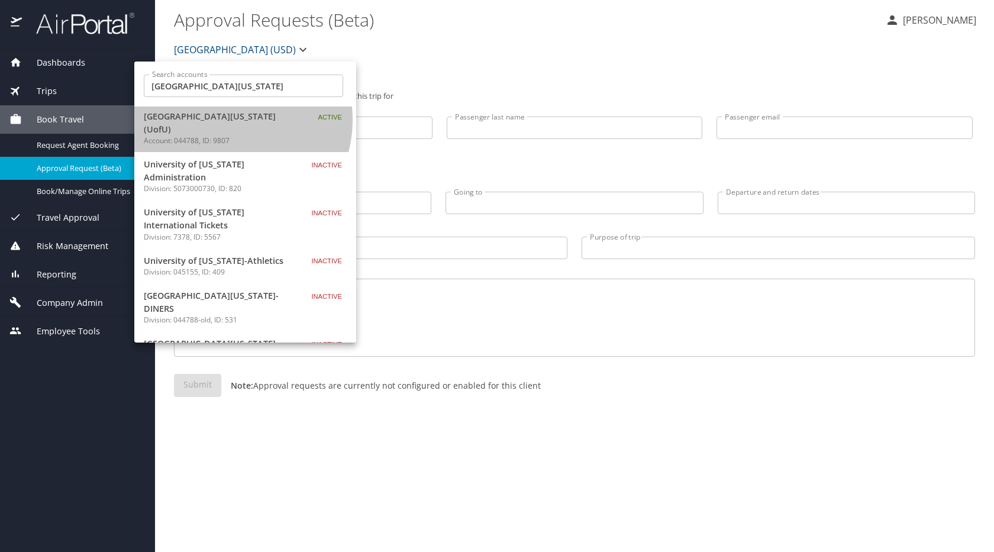
click at [224, 120] on span "[GEOGRAPHIC_DATA][US_STATE] (UofU)" at bounding box center [218, 122] width 148 height 25
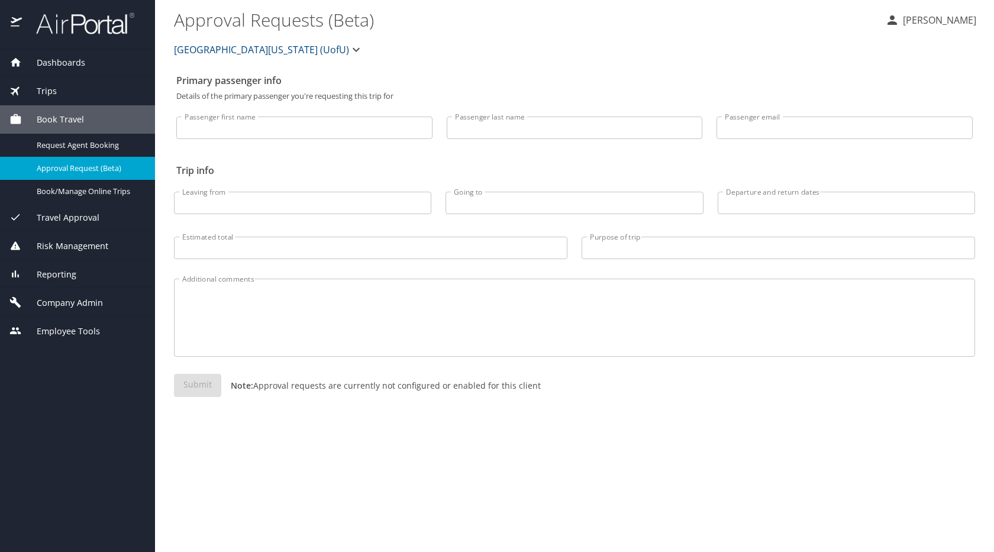
click at [60, 272] on span "Reporting" at bounding box center [49, 274] width 54 height 13
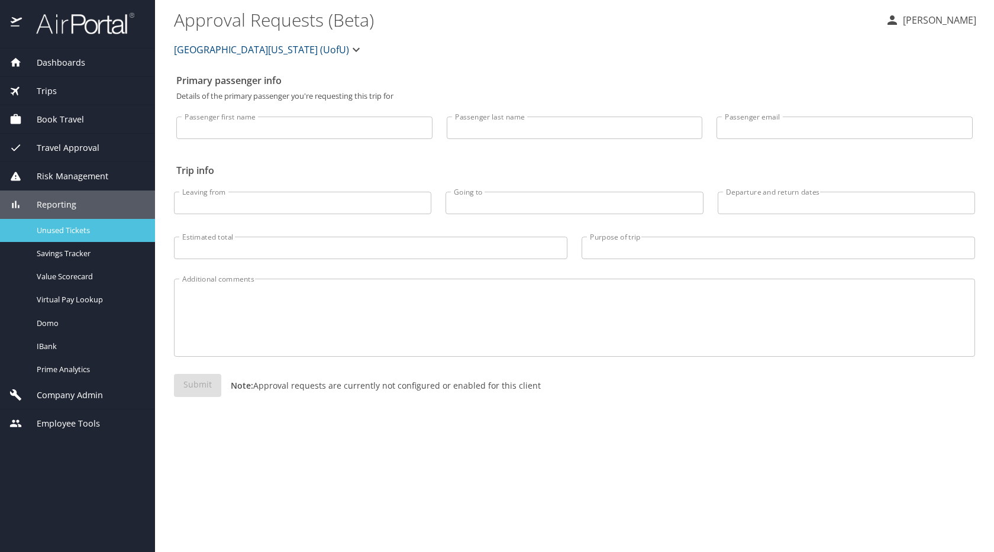
click at [54, 227] on span "Unused Tickets" at bounding box center [89, 230] width 104 height 11
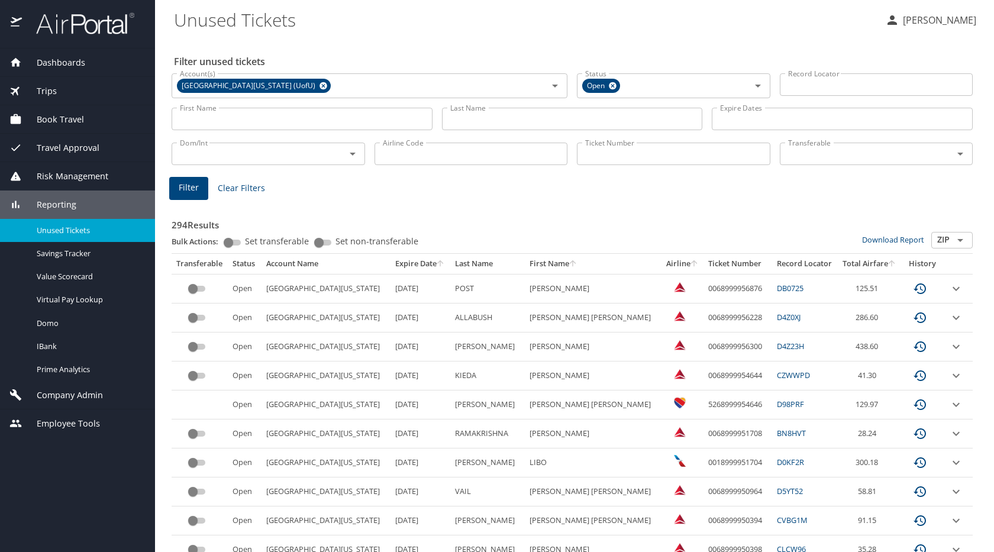
click at [52, 391] on span "Company Admin" at bounding box center [62, 395] width 81 height 13
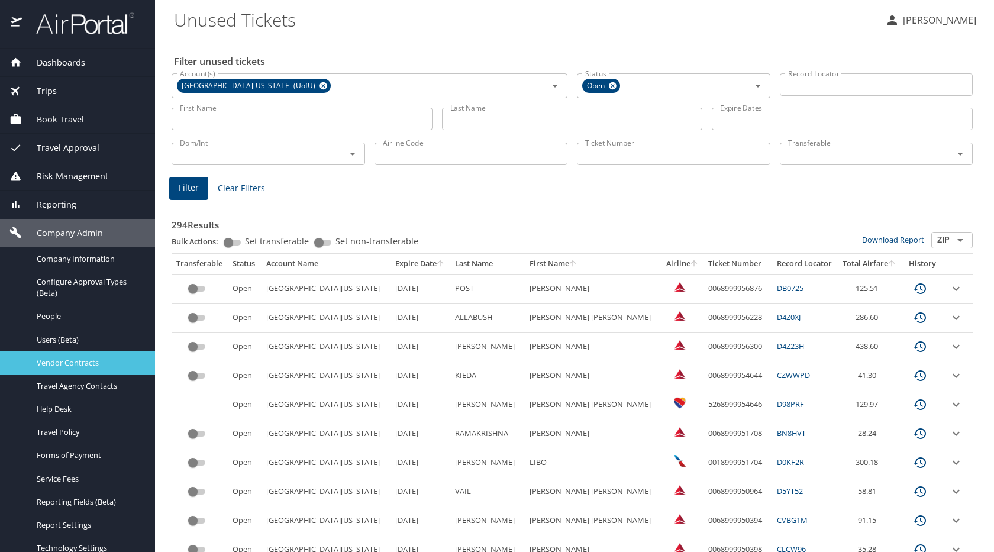
click at [56, 363] on span "Vendor Contracts" at bounding box center [89, 363] width 104 height 11
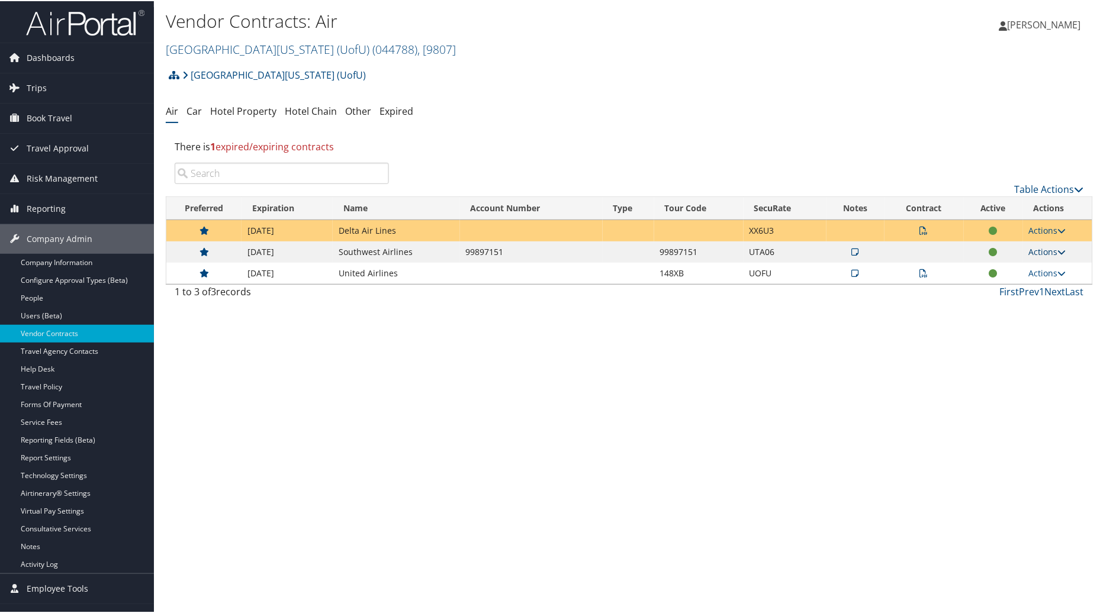
click at [1044, 250] on link "Actions" at bounding box center [1047, 250] width 37 height 11
click at [996, 307] on link "Edit Contract" at bounding box center [1019, 308] width 79 height 20
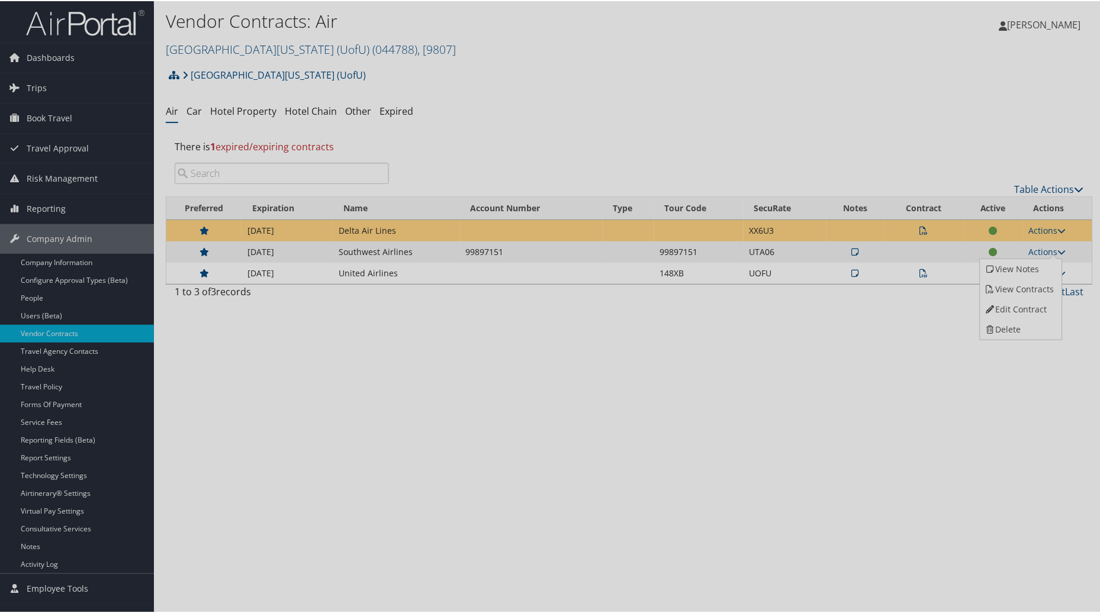
select select "[object Object]"
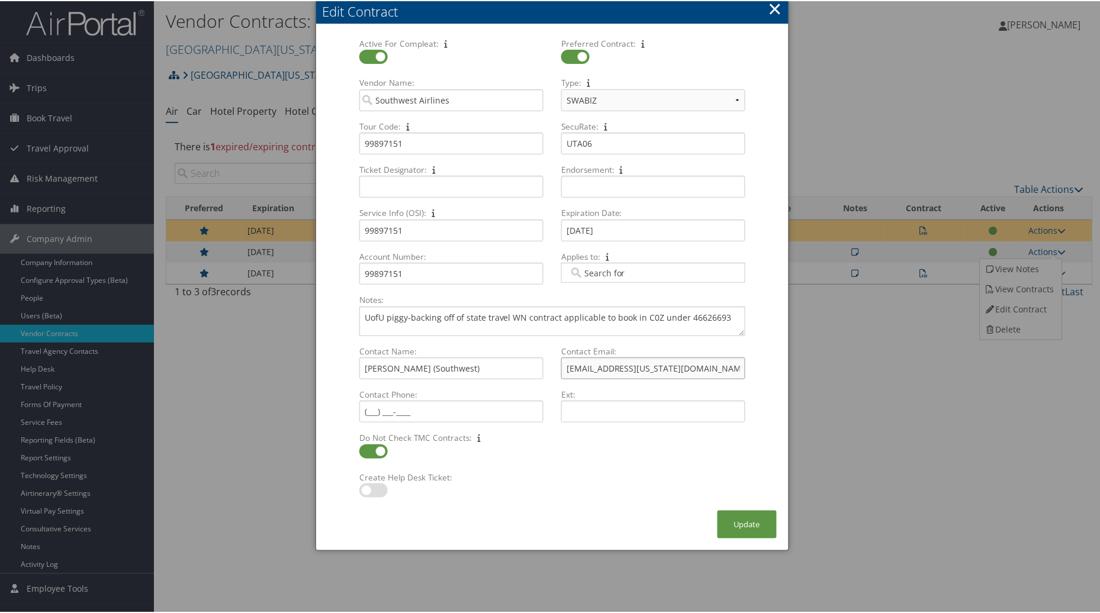
drag, startPoint x: 656, startPoint y: 371, endPoint x: 559, endPoint y: 368, distance: 97.1
click at [561, 368] on input "taminelson@utah.gov" at bounding box center [653, 367] width 184 height 22
type input "Kerry.Masock@wnco.com"
click at [742, 525] on button "Update" at bounding box center [746, 524] width 59 height 28
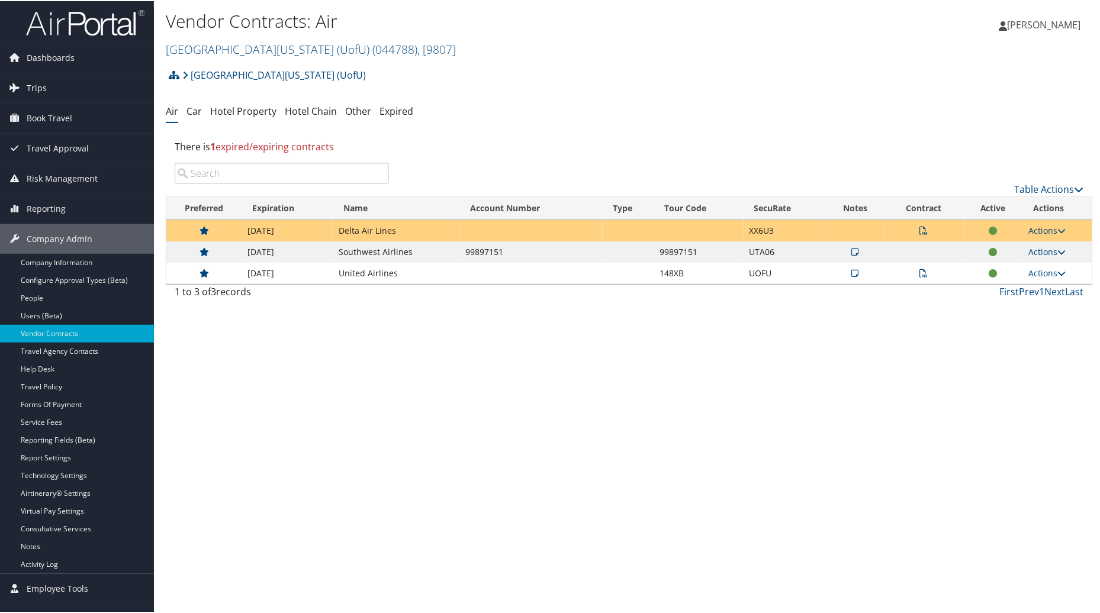
click at [855, 249] on icon at bounding box center [855, 251] width 7 height 8
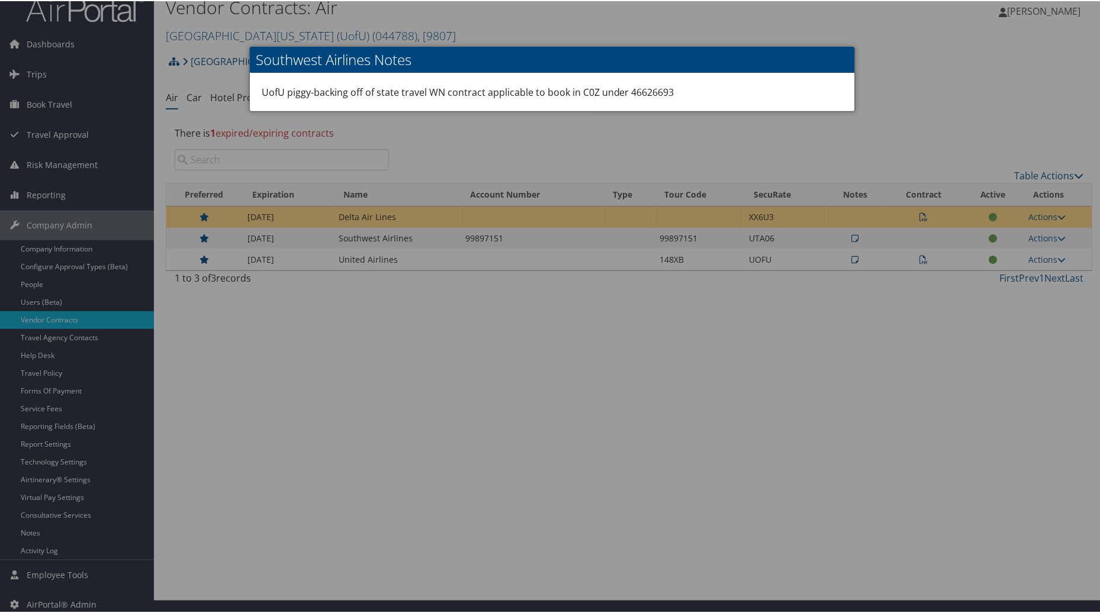
scroll to position [20, 0]
